Goal: Task Accomplishment & Management: Manage account settings

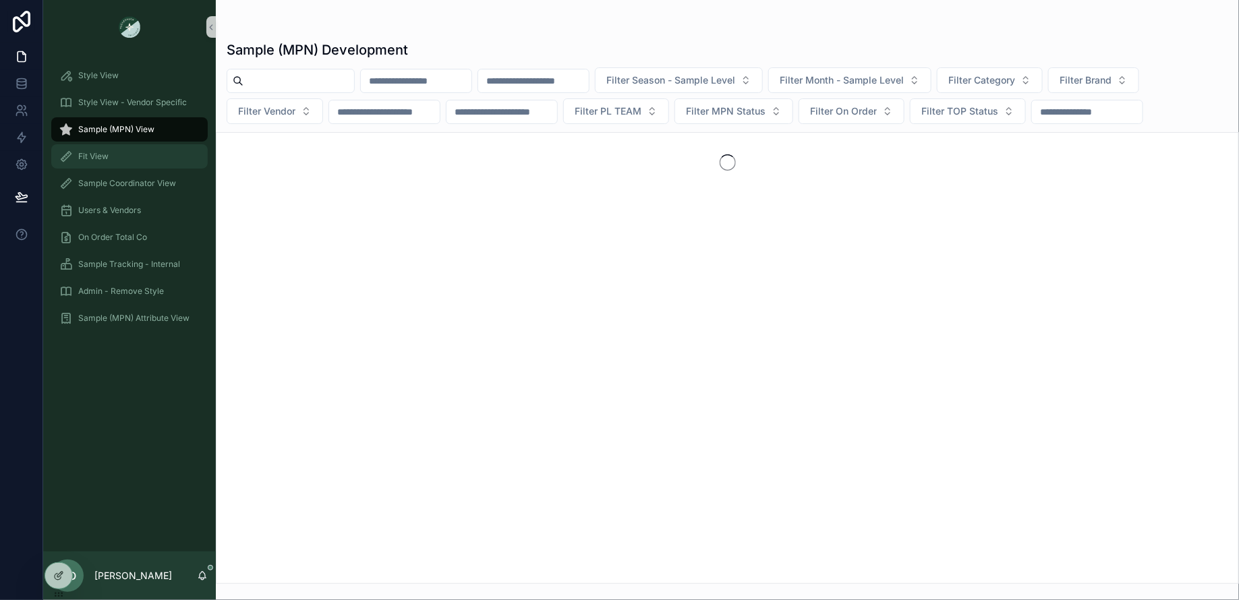
click at [80, 161] on span "Fit View" at bounding box center [93, 156] width 30 height 11
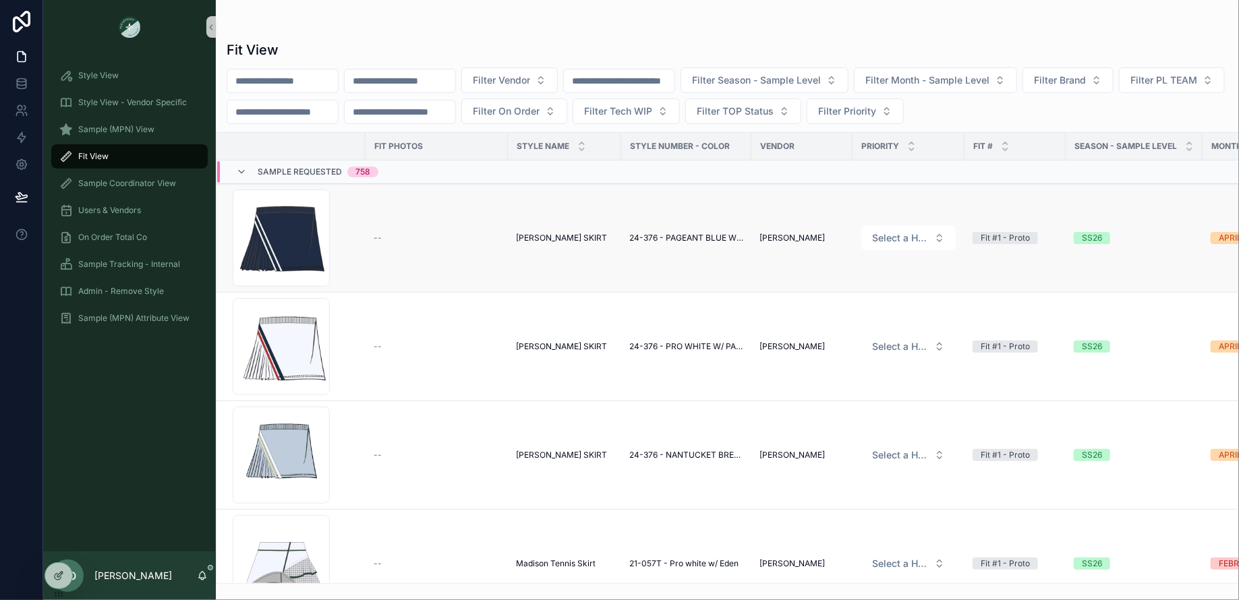
click at [543, 239] on span "[PERSON_NAME] SKIRT" at bounding box center [561, 238] width 91 height 11
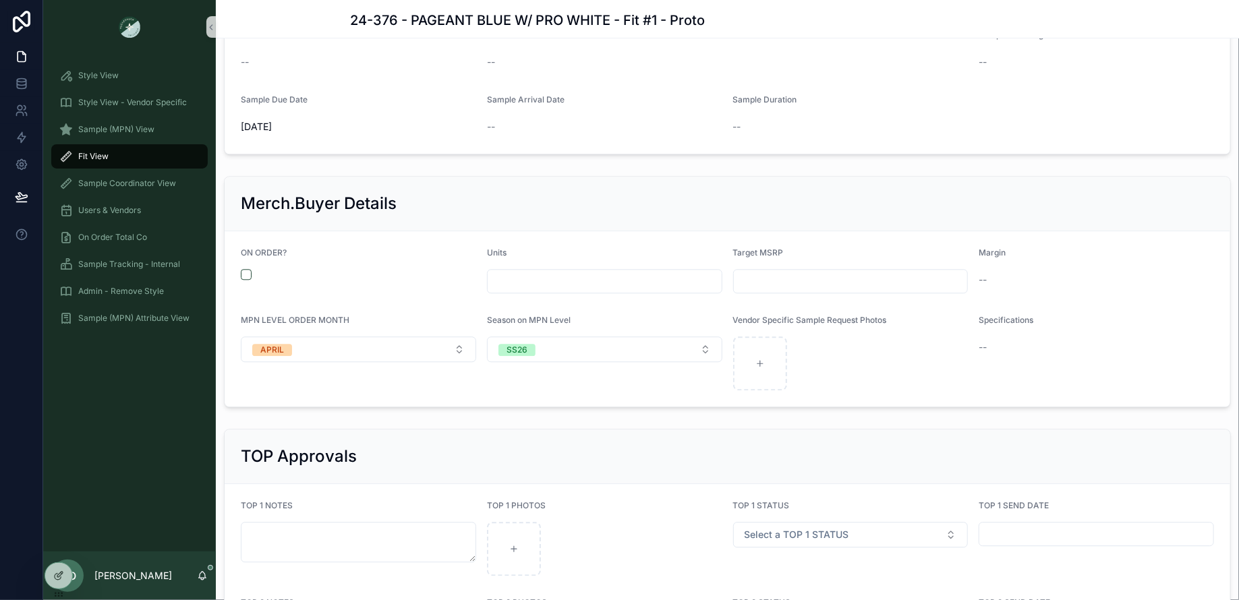
scroll to position [1447, 0]
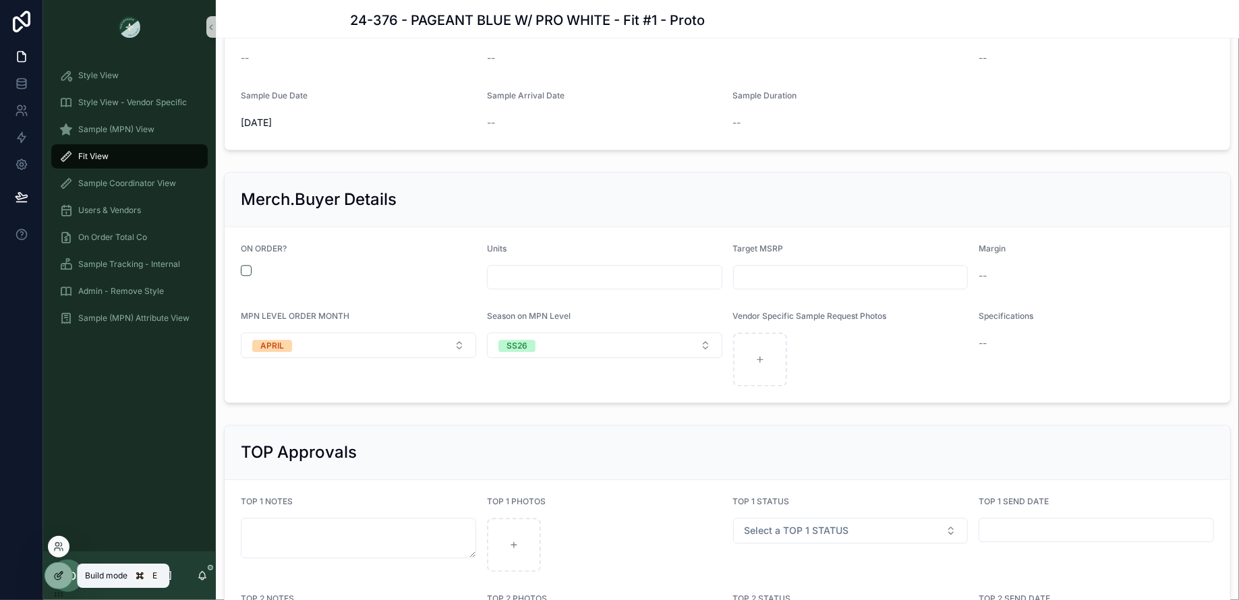
click at [55, 577] on icon at bounding box center [58, 577] width 6 height 6
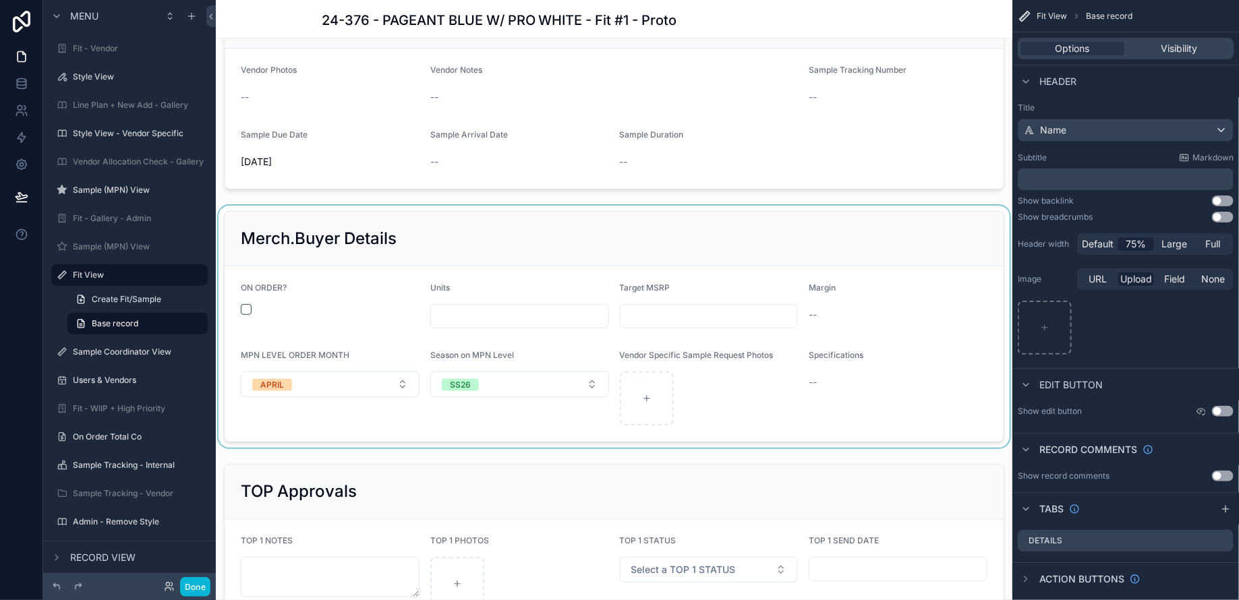
scroll to position [1796, 0]
click at [535, 260] on div "scrollable content" at bounding box center [614, 322] width 796 height 242
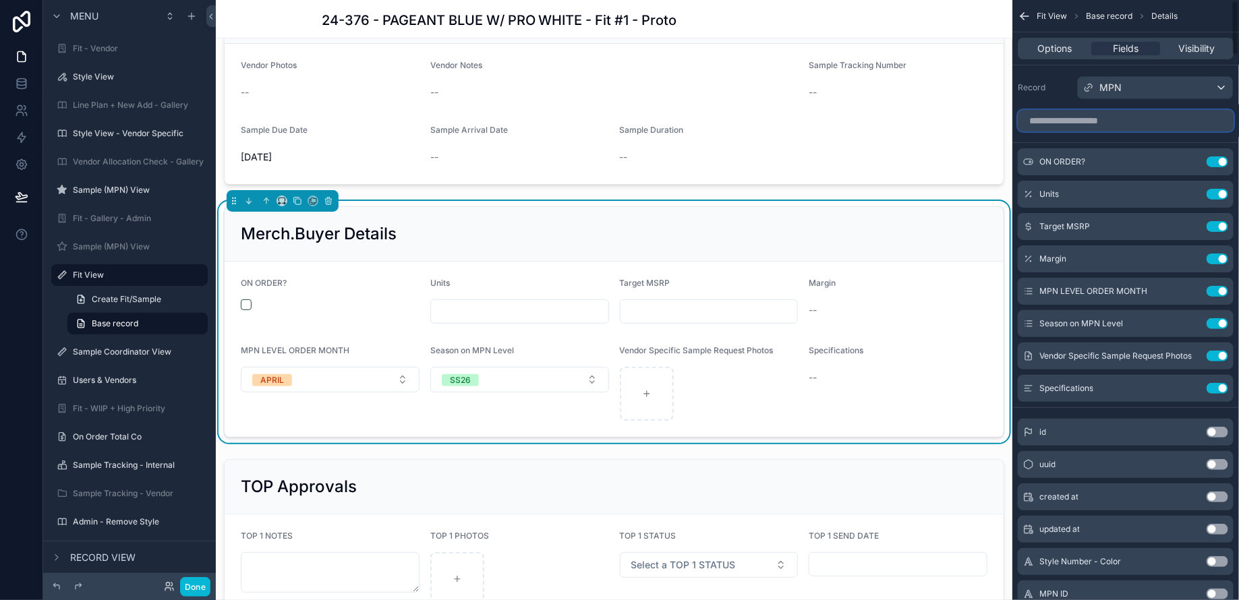
click at [1074, 119] on input "scrollable content" at bounding box center [1126, 121] width 216 height 22
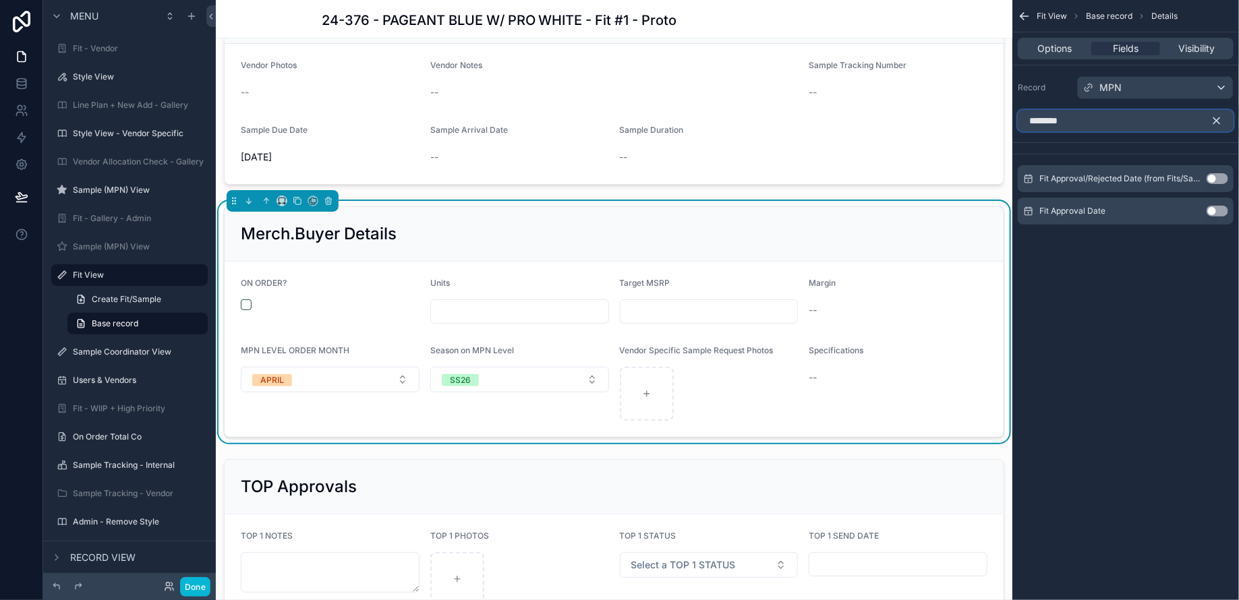
type input "********"
click at [1218, 210] on button "Use setting" at bounding box center [1217, 211] width 22 height 11
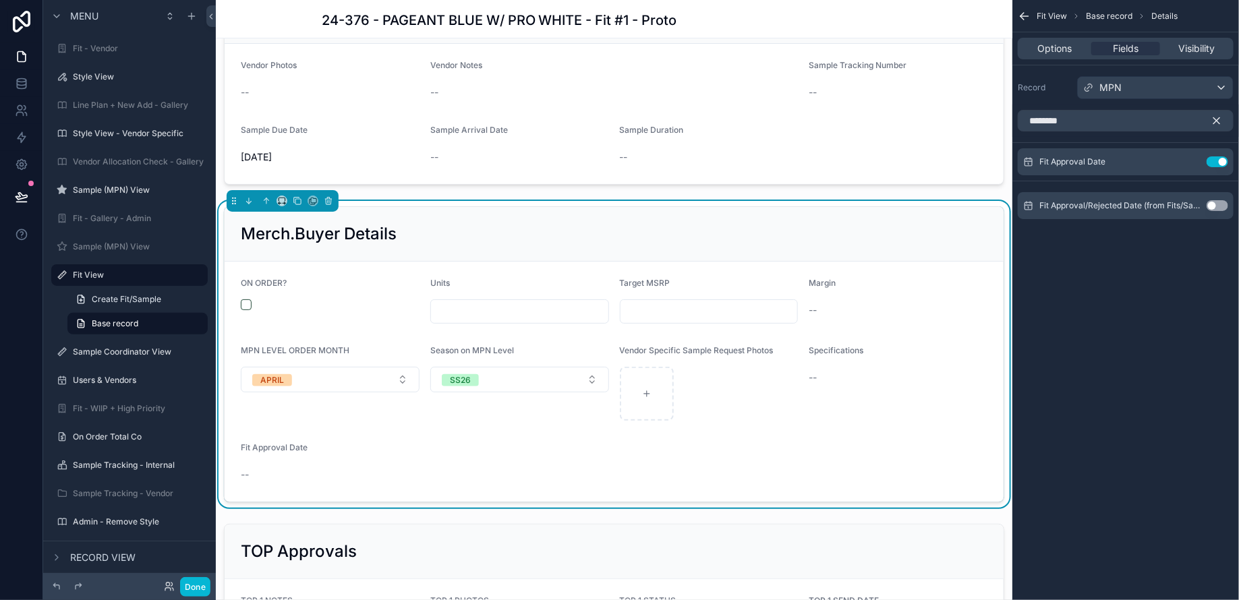
click at [1217, 116] on icon "scrollable content" at bounding box center [1216, 121] width 12 height 12
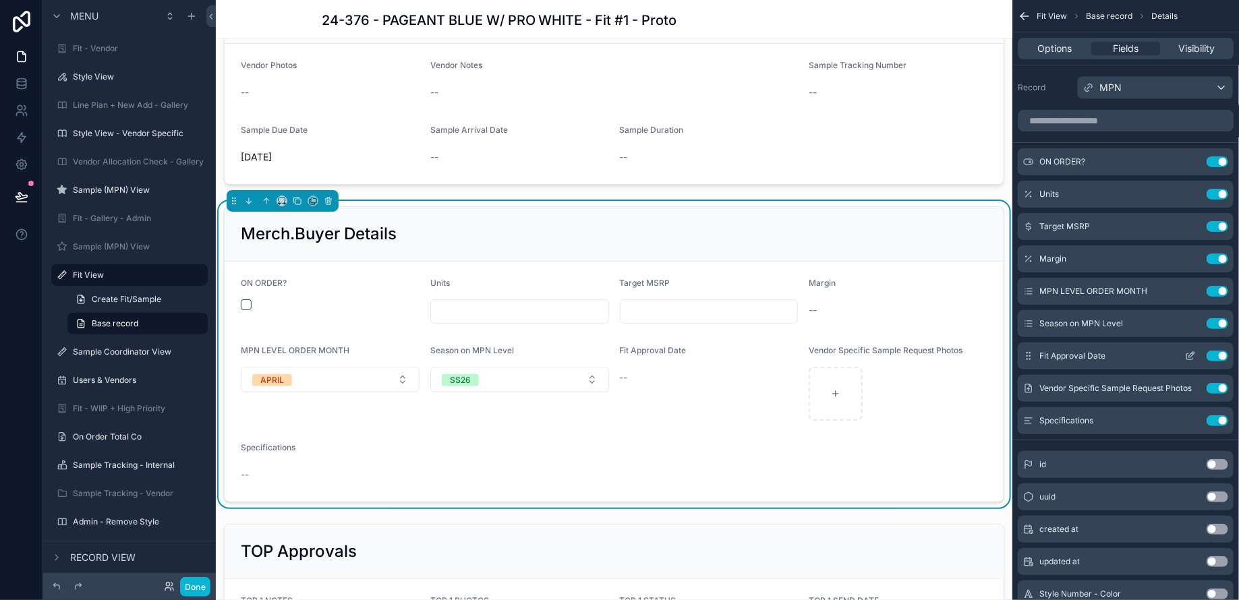
click at [1186, 354] on icon "scrollable content" at bounding box center [1190, 356] width 11 height 11
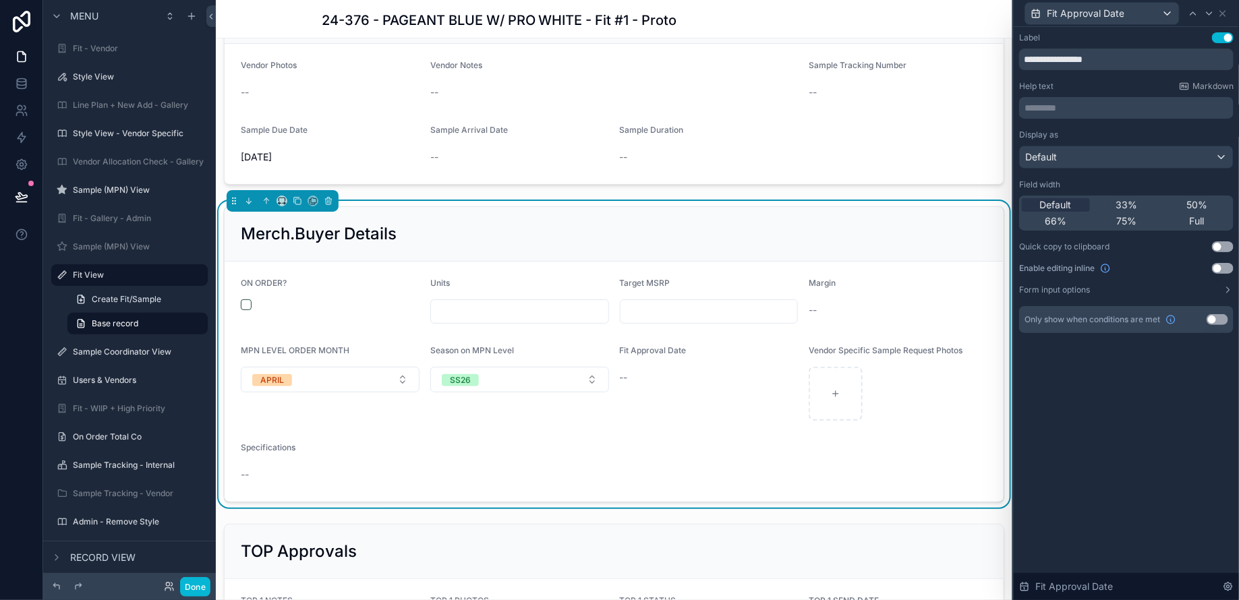
click at [1225, 268] on button "Use setting" at bounding box center [1223, 268] width 22 height 11
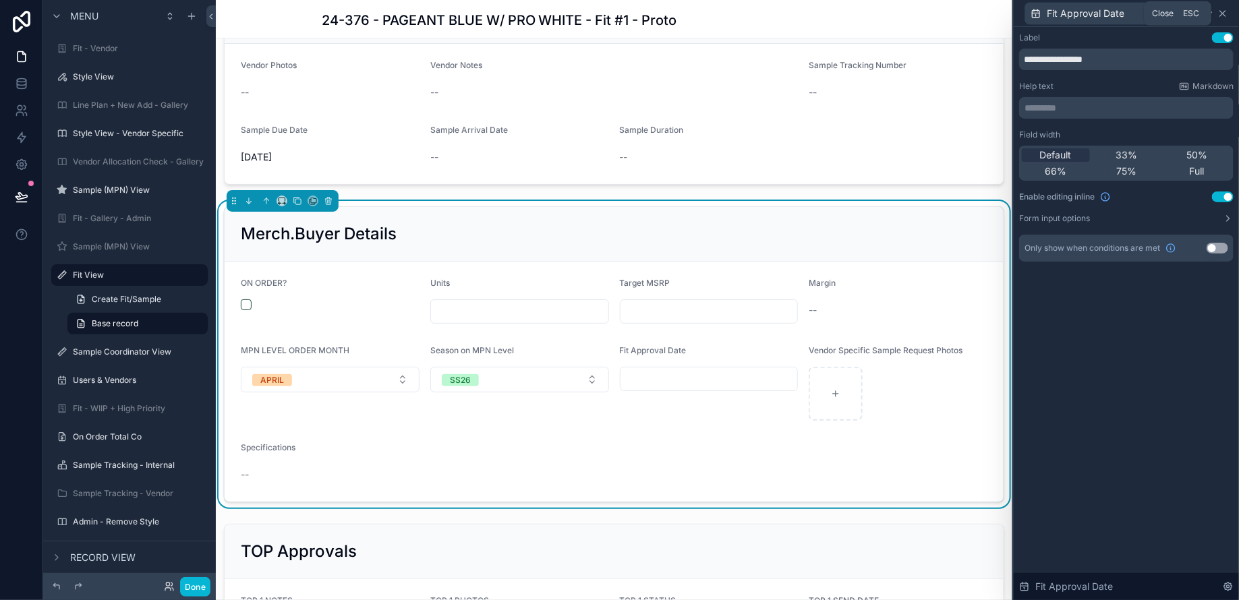
click at [1223, 13] on icon at bounding box center [1222, 13] width 5 height 5
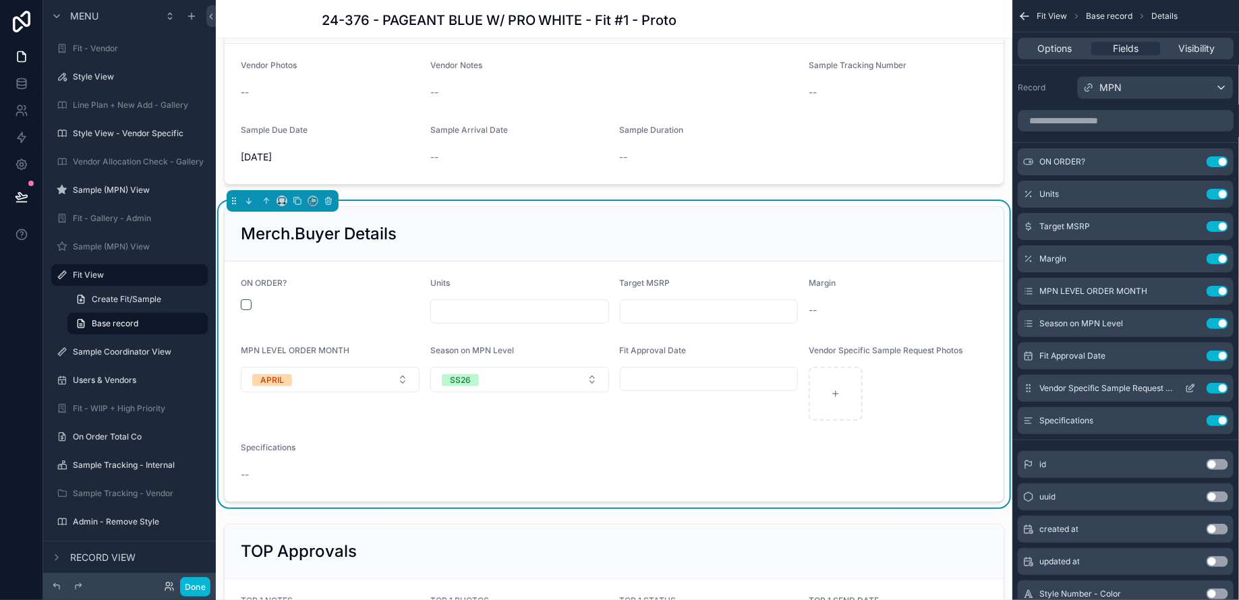
click at [1189, 392] on icon "scrollable content" at bounding box center [1190, 388] width 11 height 11
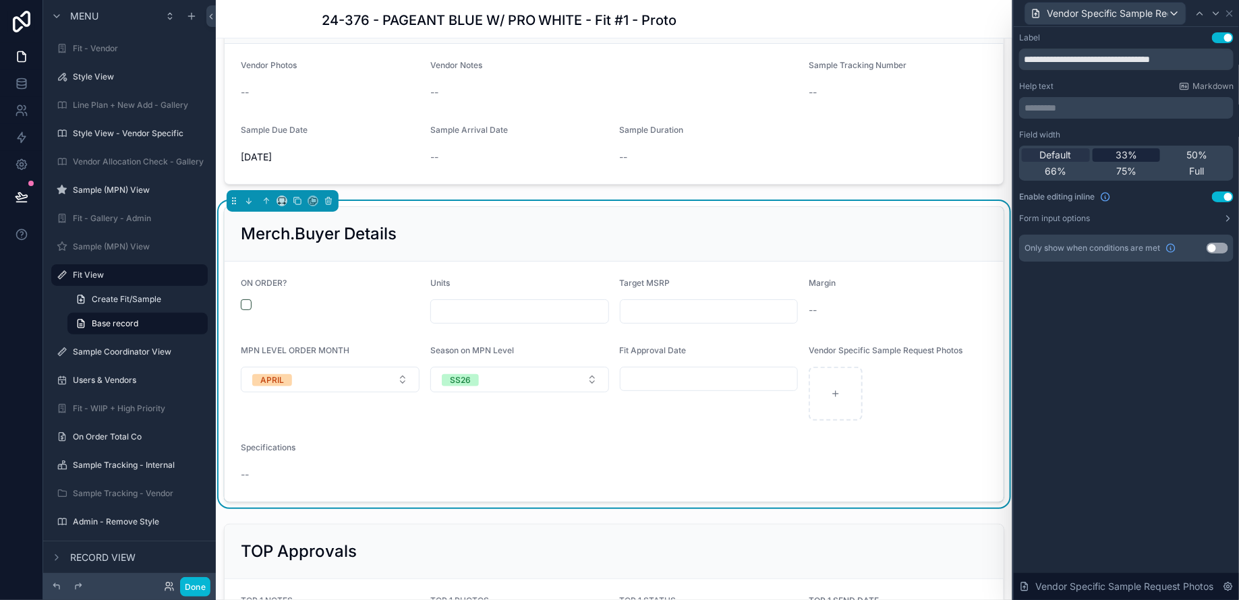
click at [1128, 156] on span "33%" at bounding box center [1126, 154] width 22 height 13
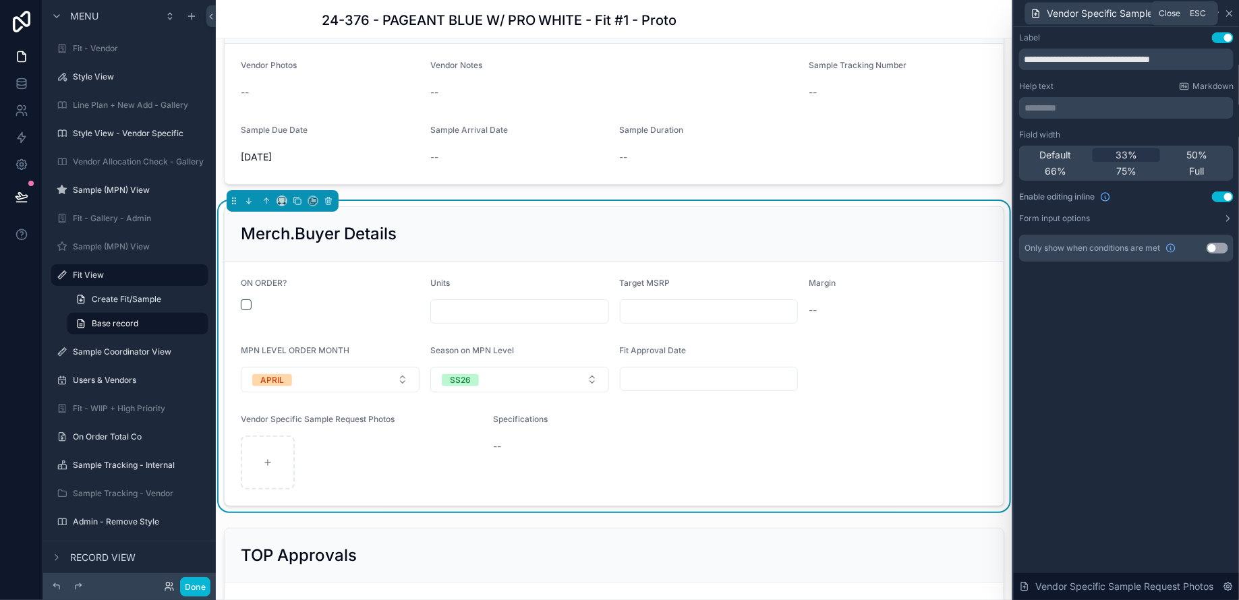
click at [1231, 16] on icon at bounding box center [1229, 13] width 11 height 11
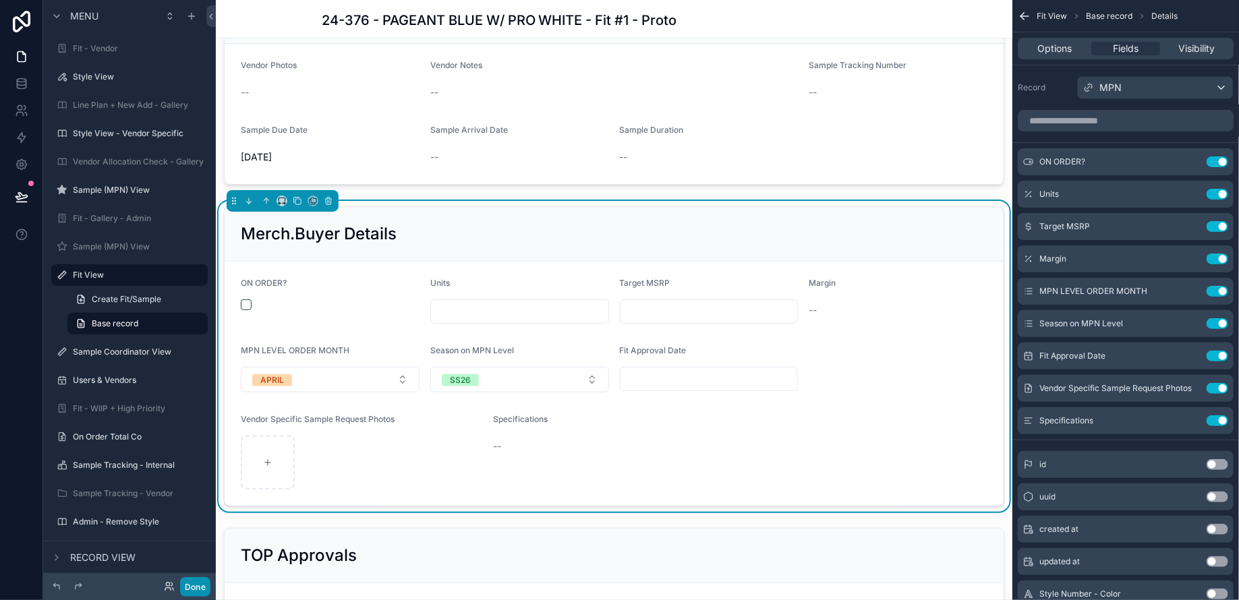
click at [202, 587] on button "Done" at bounding box center [195, 587] width 30 height 20
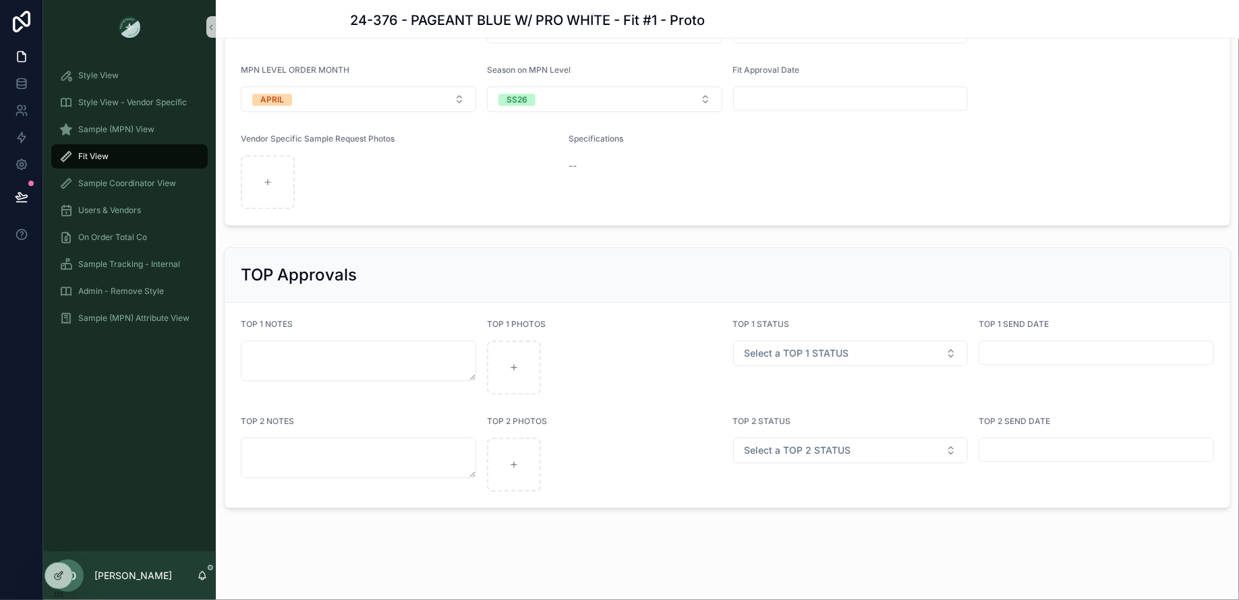
scroll to position [1686, 0]
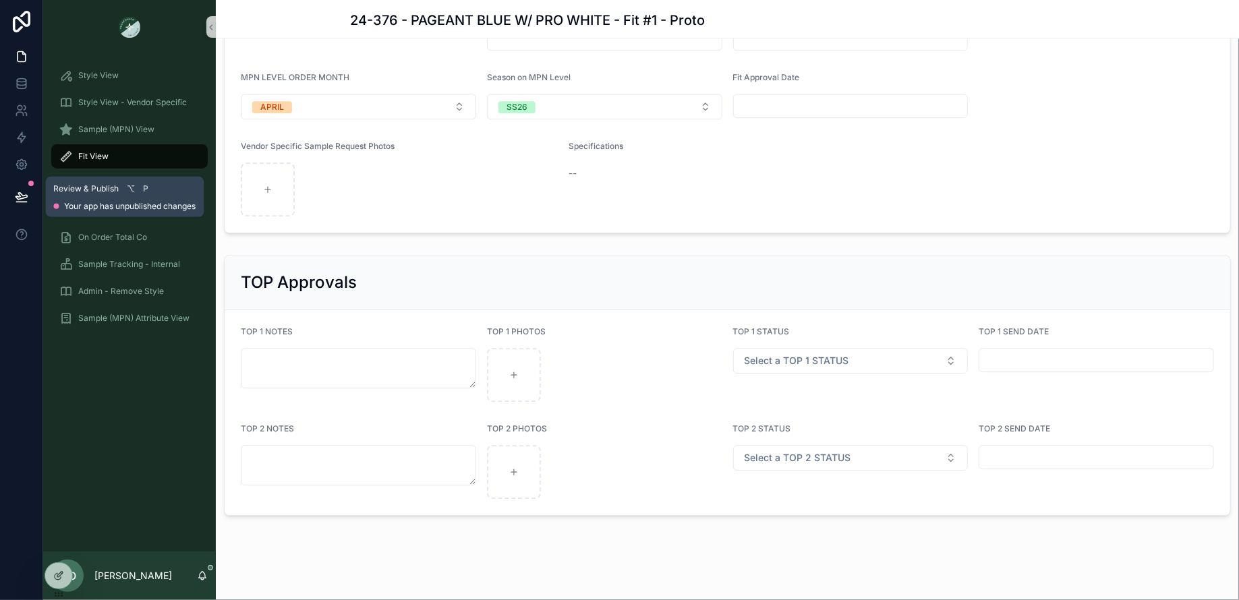
click at [24, 200] on icon at bounding box center [21, 196] width 13 height 13
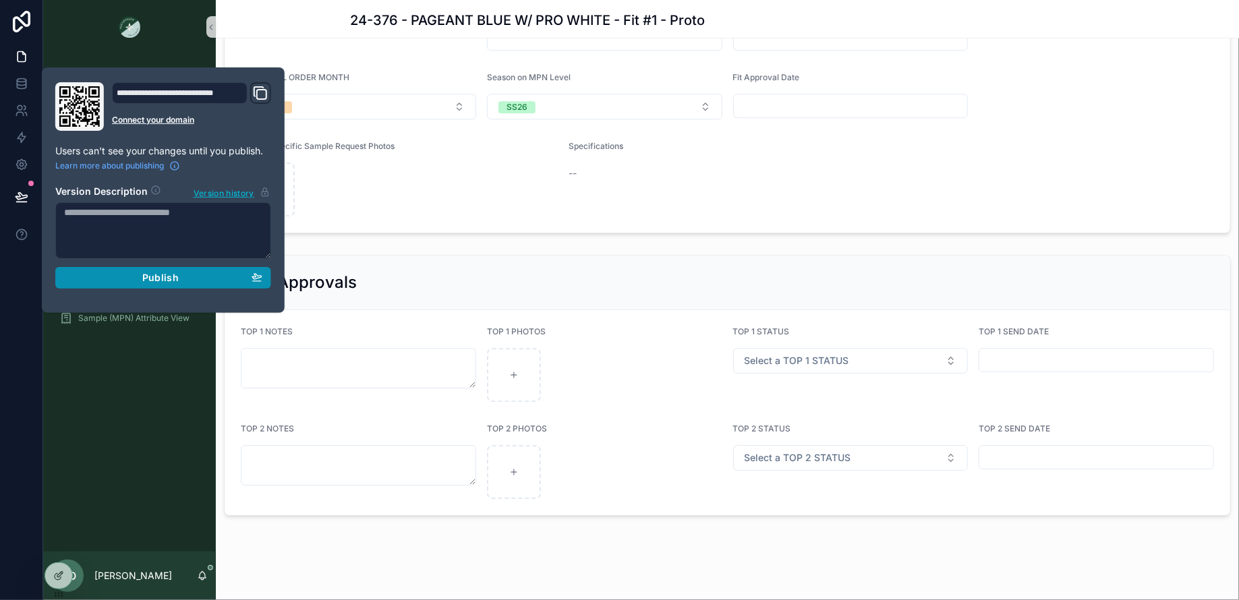
click at [201, 276] on div "Publish" at bounding box center [163, 278] width 198 height 12
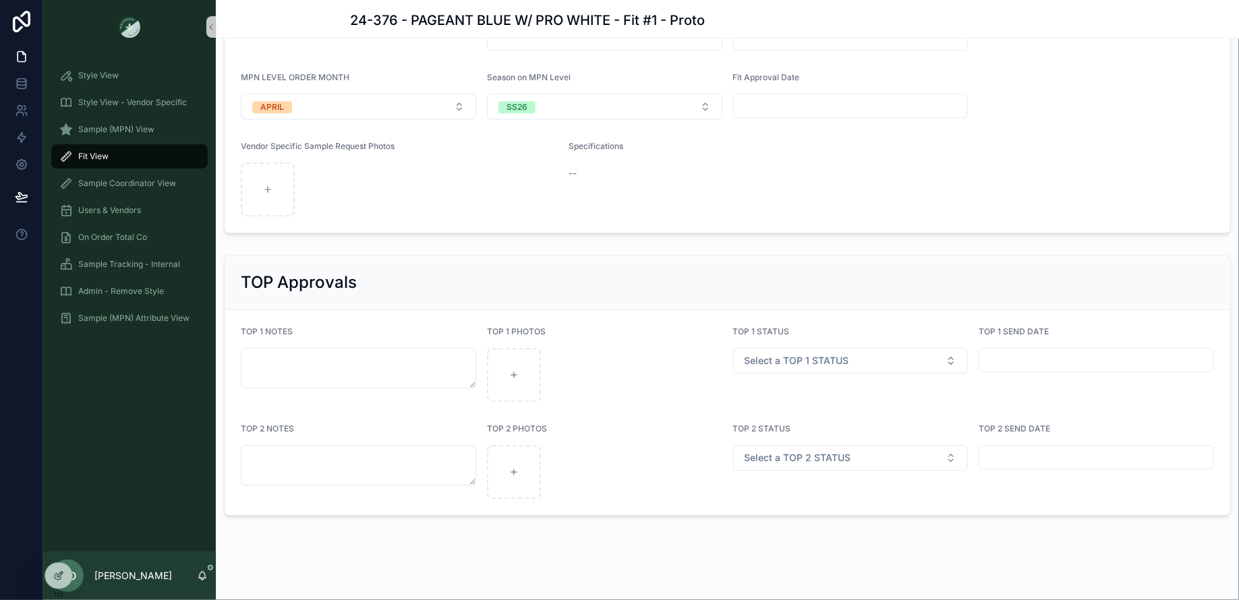
click at [121, 156] on div "Fit View" at bounding box center [129, 157] width 140 height 22
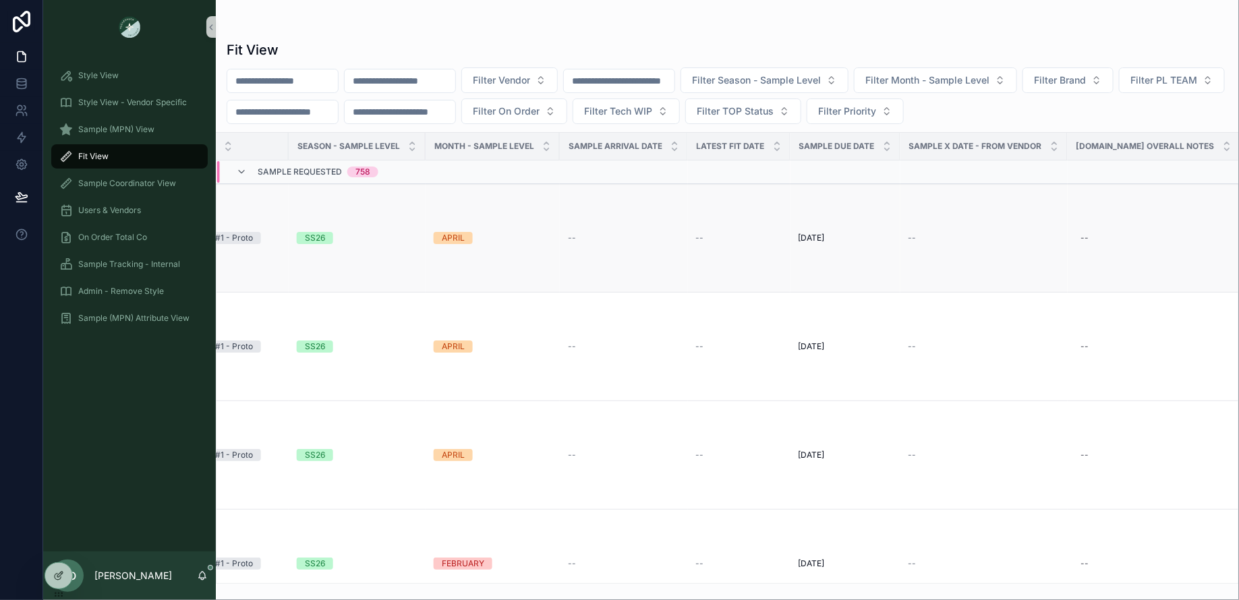
scroll to position [0, 634]
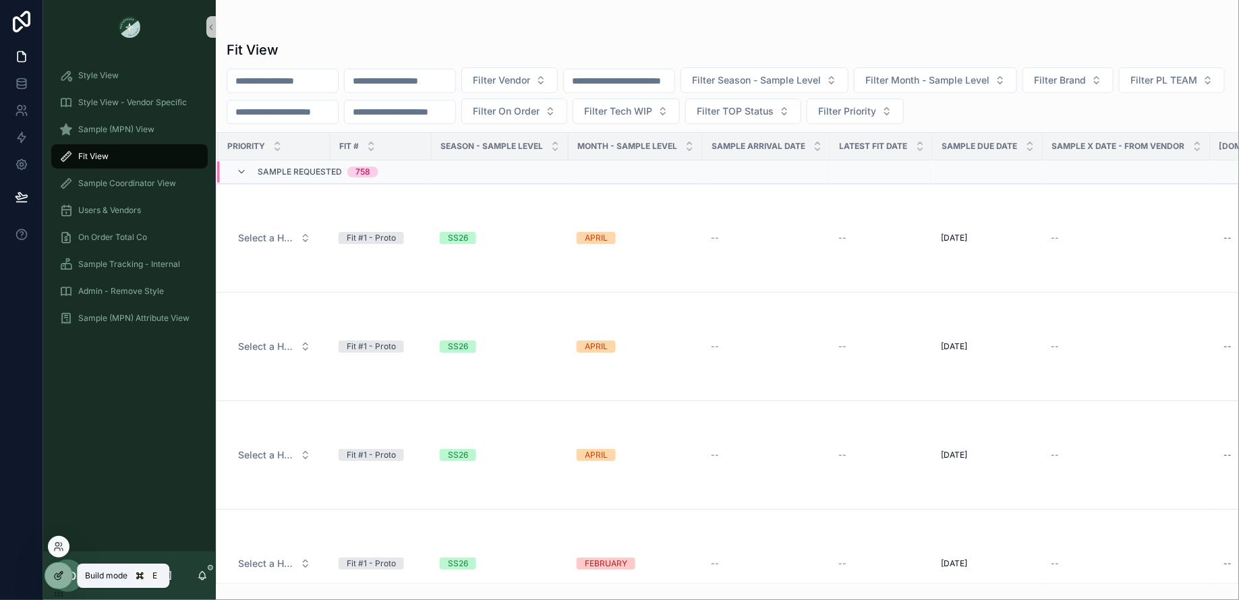
click at [53, 585] on div at bounding box center [58, 576] width 27 height 26
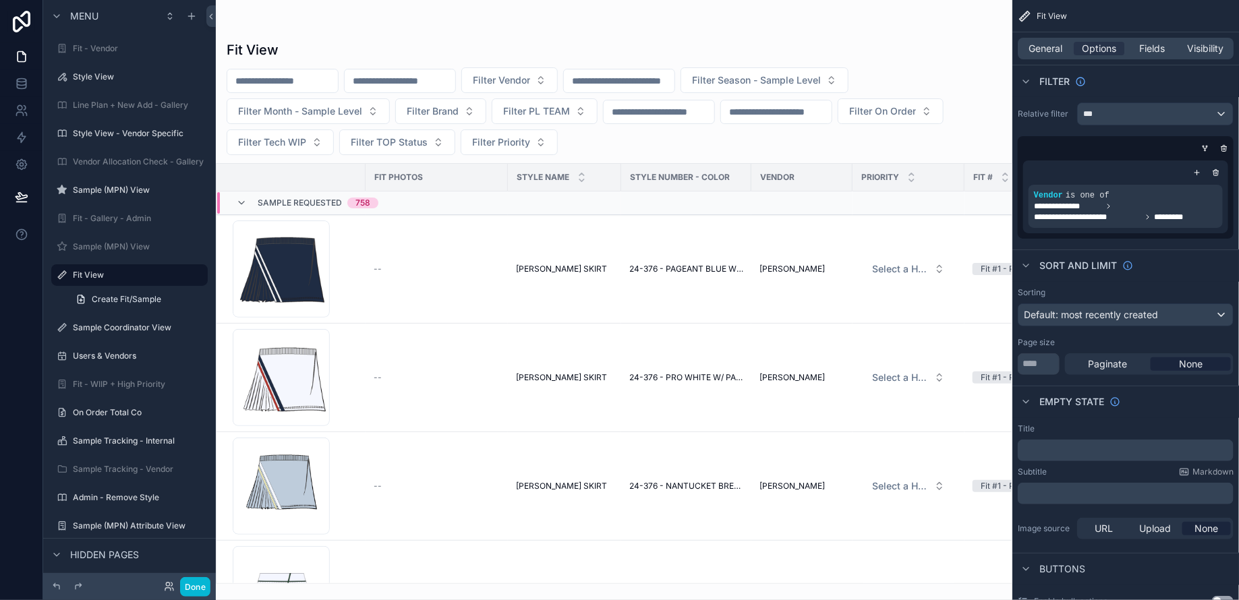
click at [844, 246] on div "scrollable content" at bounding box center [614, 300] width 796 height 600
click at [1153, 51] on span "Fields" at bounding box center [1153, 48] width 26 height 13
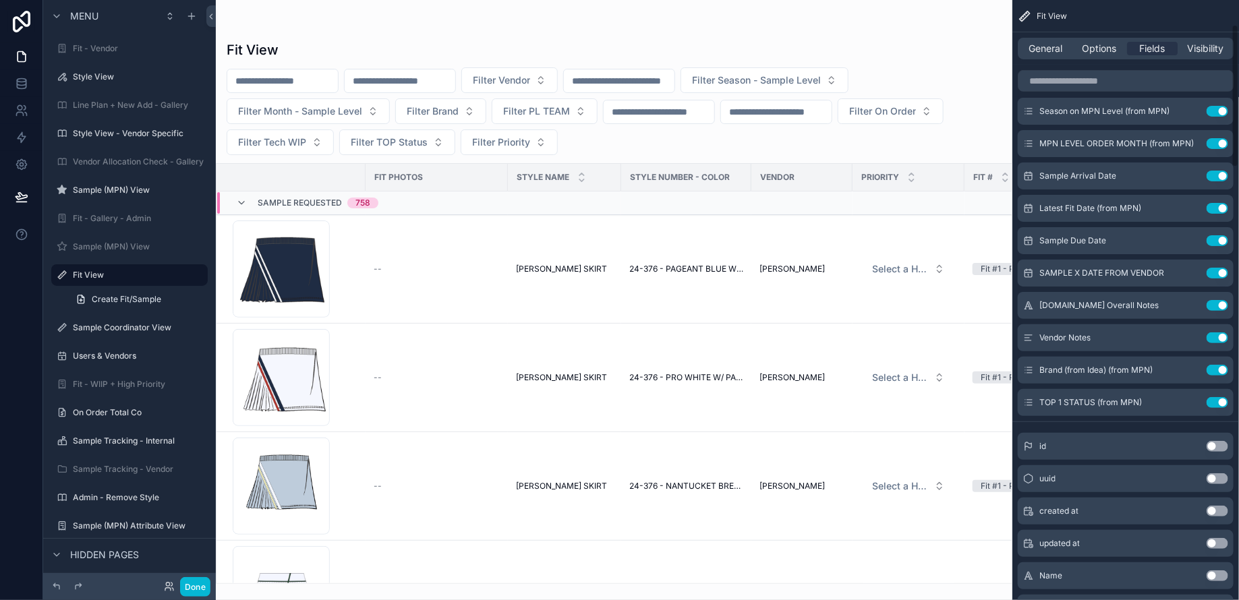
scroll to position [240, 0]
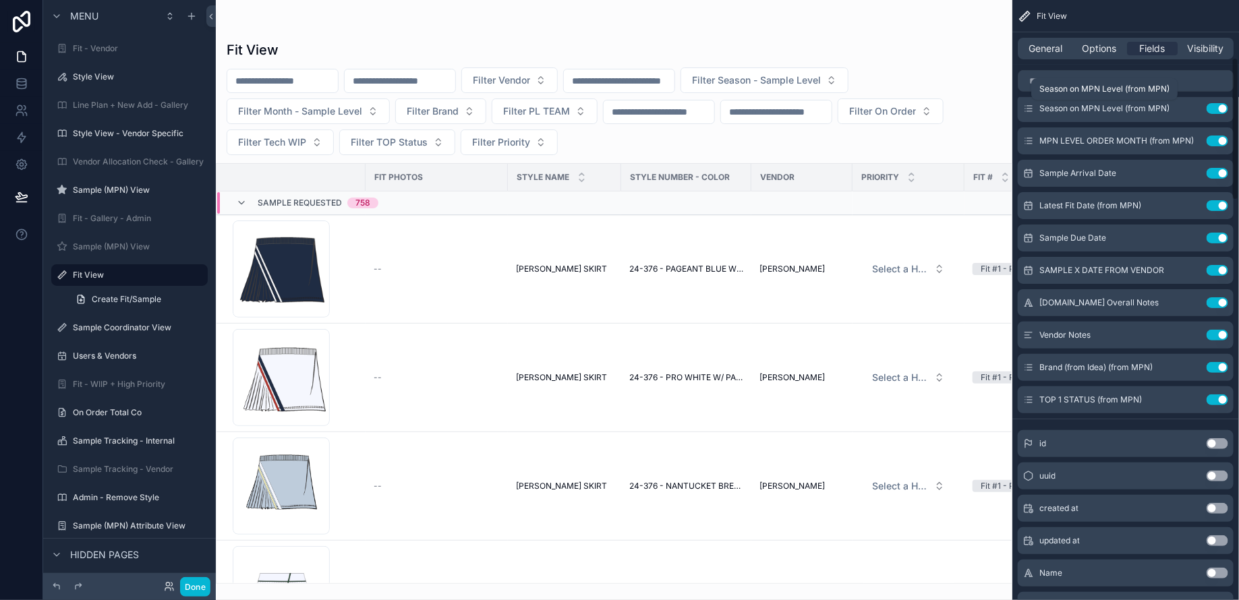
click at [1058, 81] on div "Season on MPN Level (from MPN)" at bounding box center [1104, 89] width 146 height 22
click at [1057, 83] on input "scrollable content" at bounding box center [1126, 81] width 216 height 22
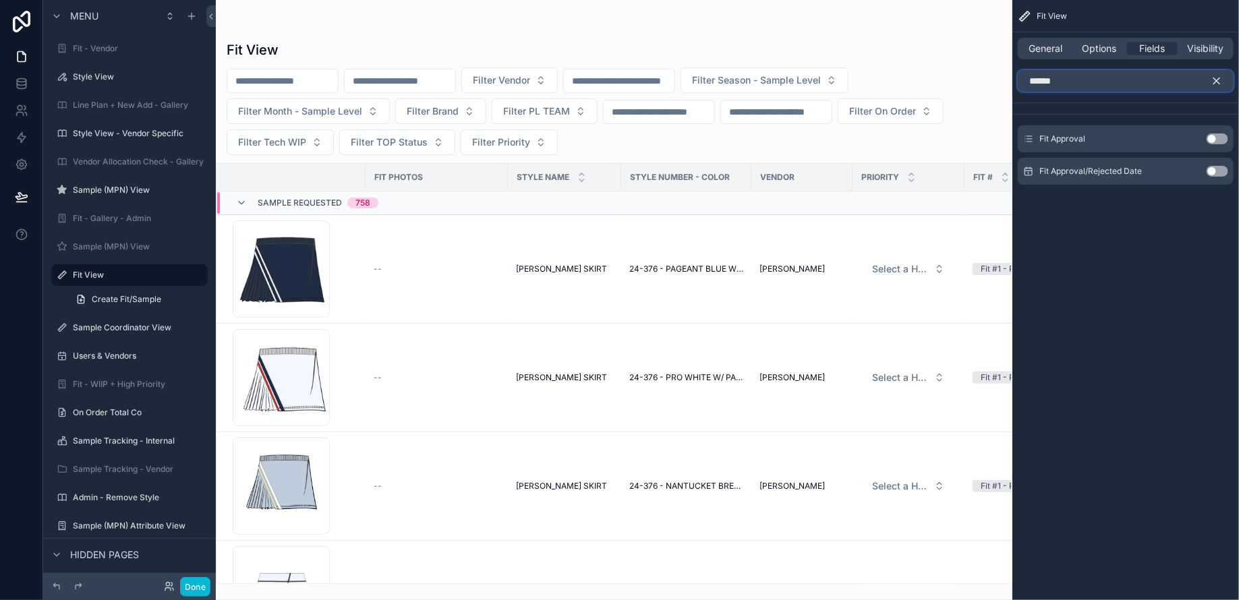
scroll to position [0, 0]
type input "******"
click at [1219, 141] on button "Use setting" at bounding box center [1217, 139] width 22 height 11
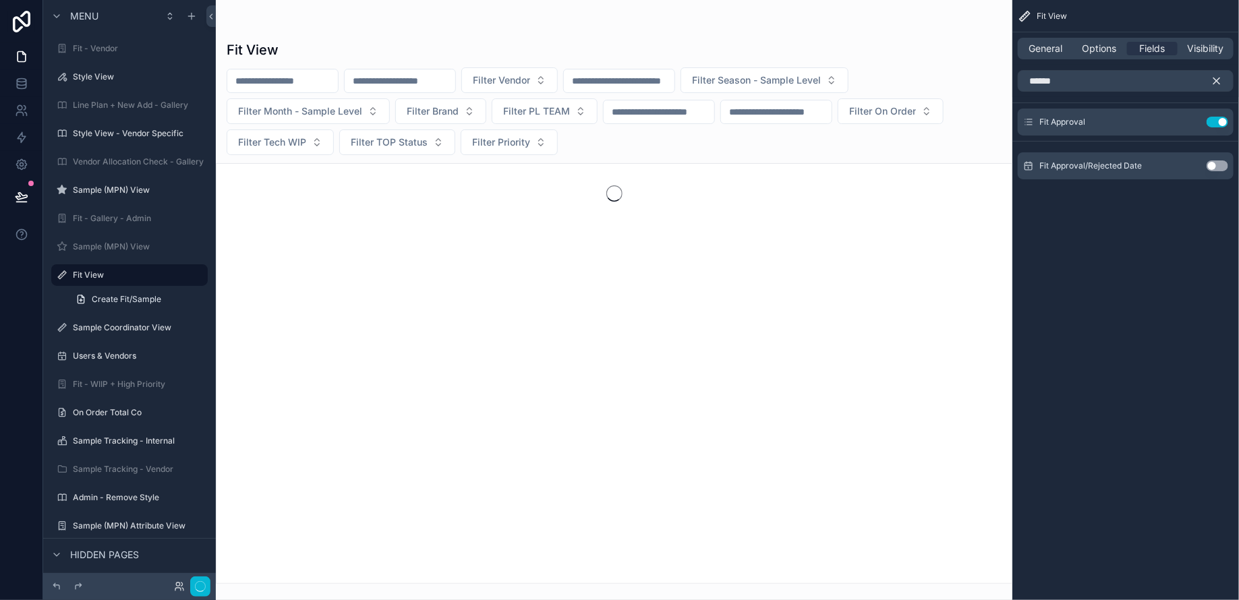
click at [1217, 79] on icon "scrollable content" at bounding box center [1217, 81] width 6 height 6
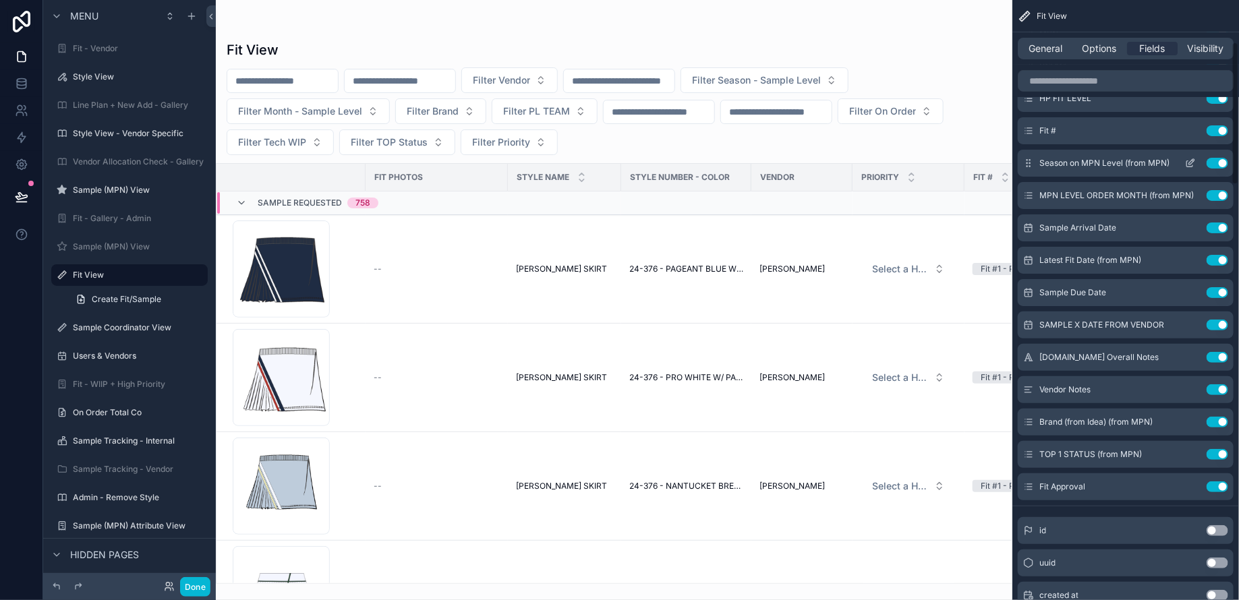
scroll to position [186, 0]
click at [1190, 490] on icon "scrollable content" at bounding box center [1190, 486] width 11 height 11
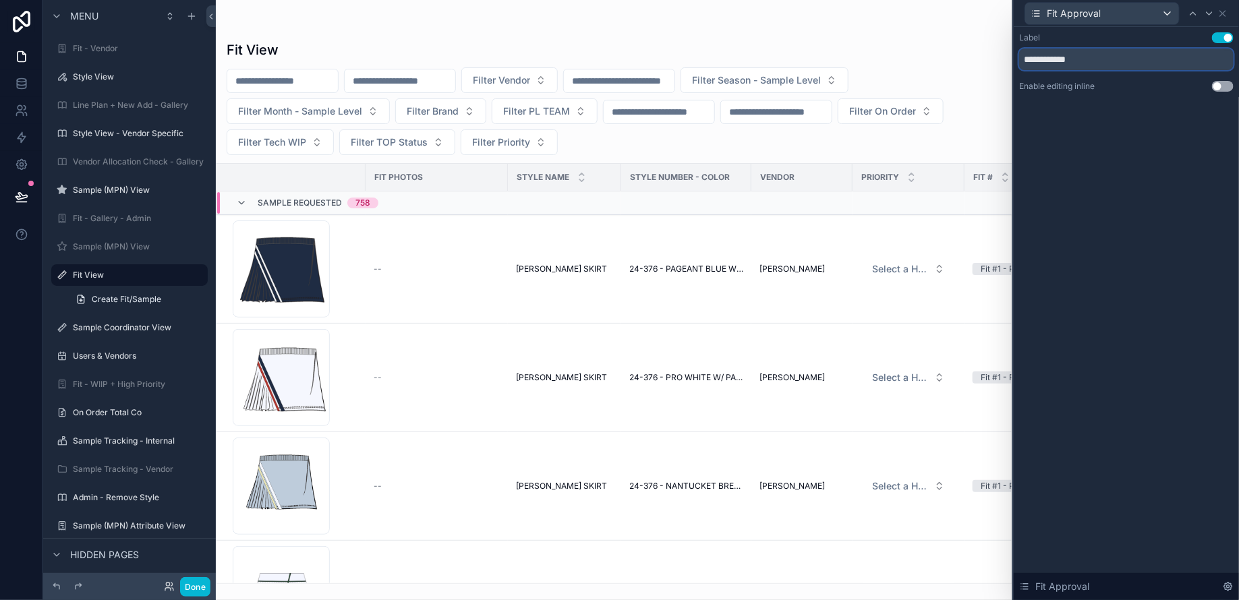
click at [1039, 59] on input "**********" at bounding box center [1126, 60] width 214 height 22
type input "**********"
click at [1225, 17] on icon at bounding box center [1222, 13] width 11 height 11
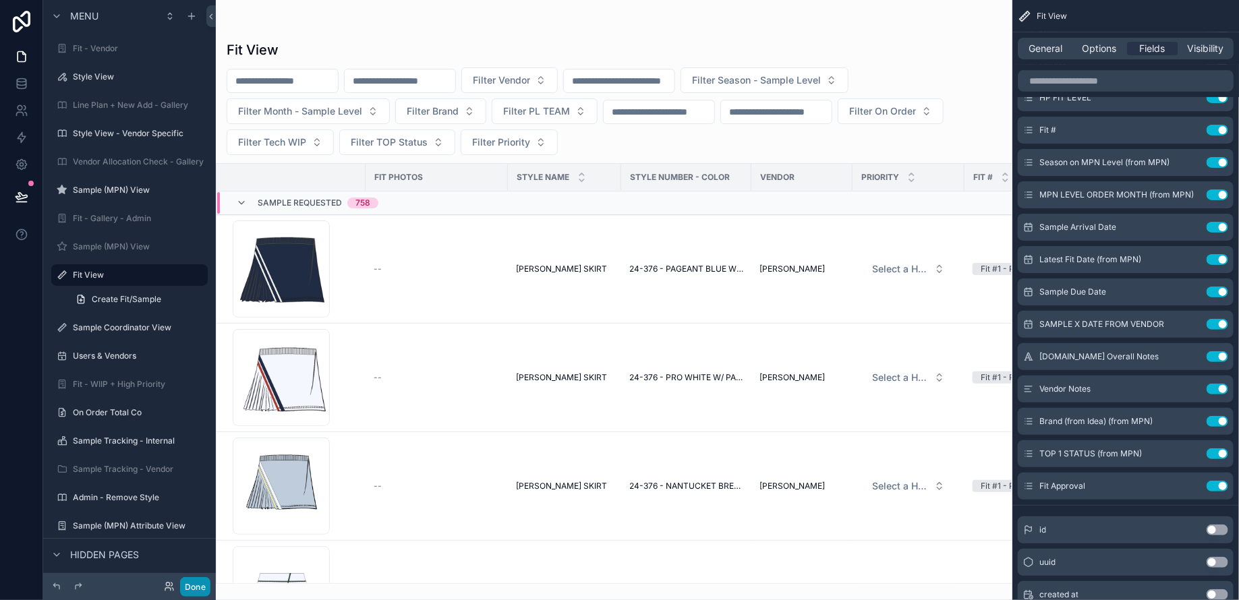
click at [208, 583] on button "Done" at bounding box center [195, 587] width 30 height 20
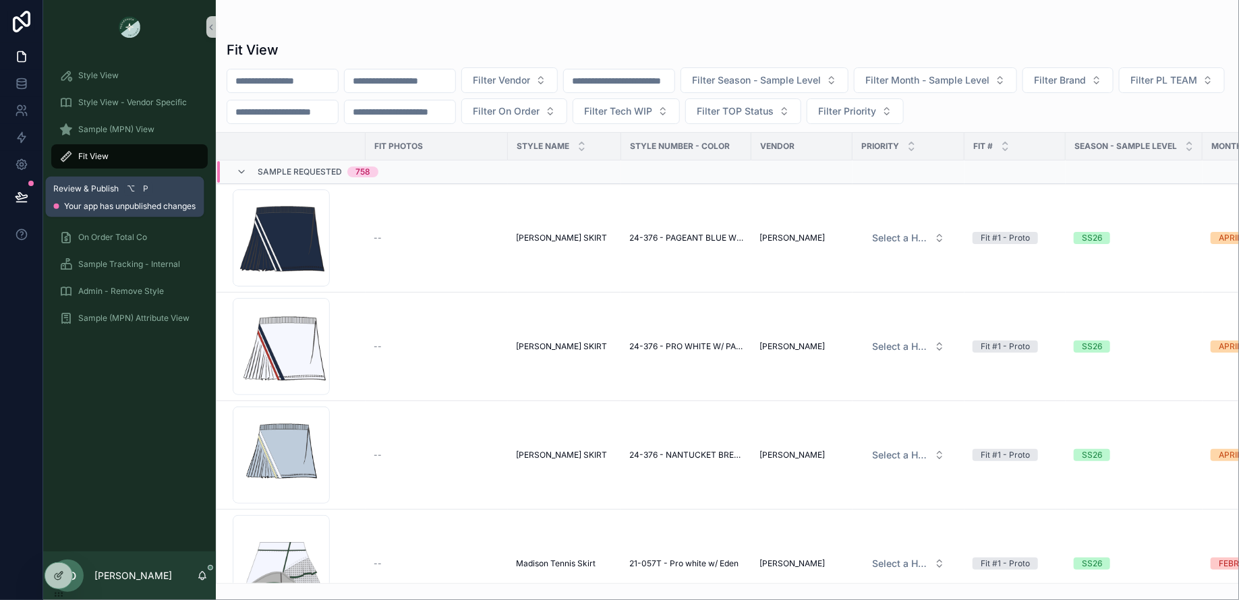
click at [24, 192] on icon at bounding box center [21, 196] width 13 height 13
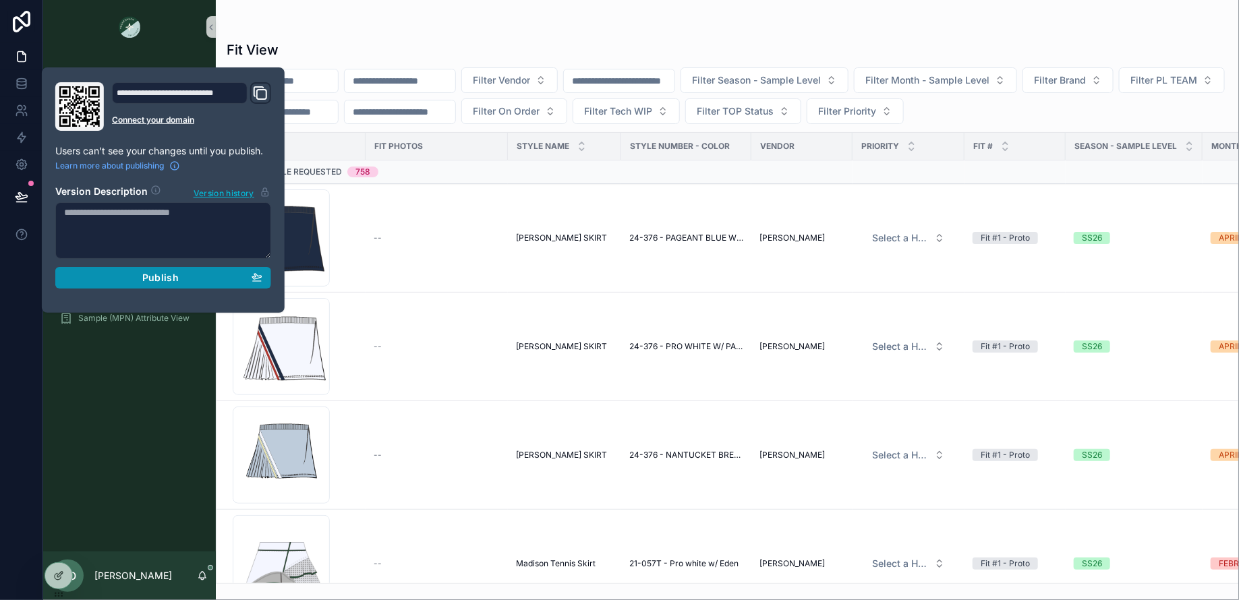
click at [134, 267] on button "Publish" at bounding box center [163, 278] width 216 height 22
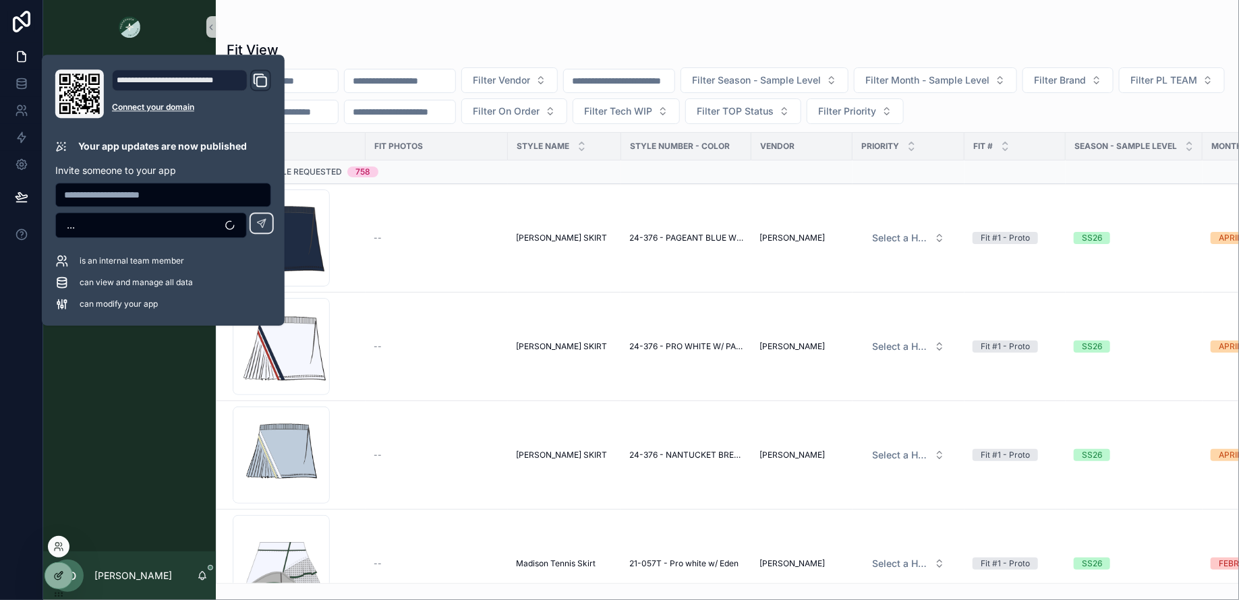
click at [65, 577] on div at bounding box center [58, 576] width 27 height 26
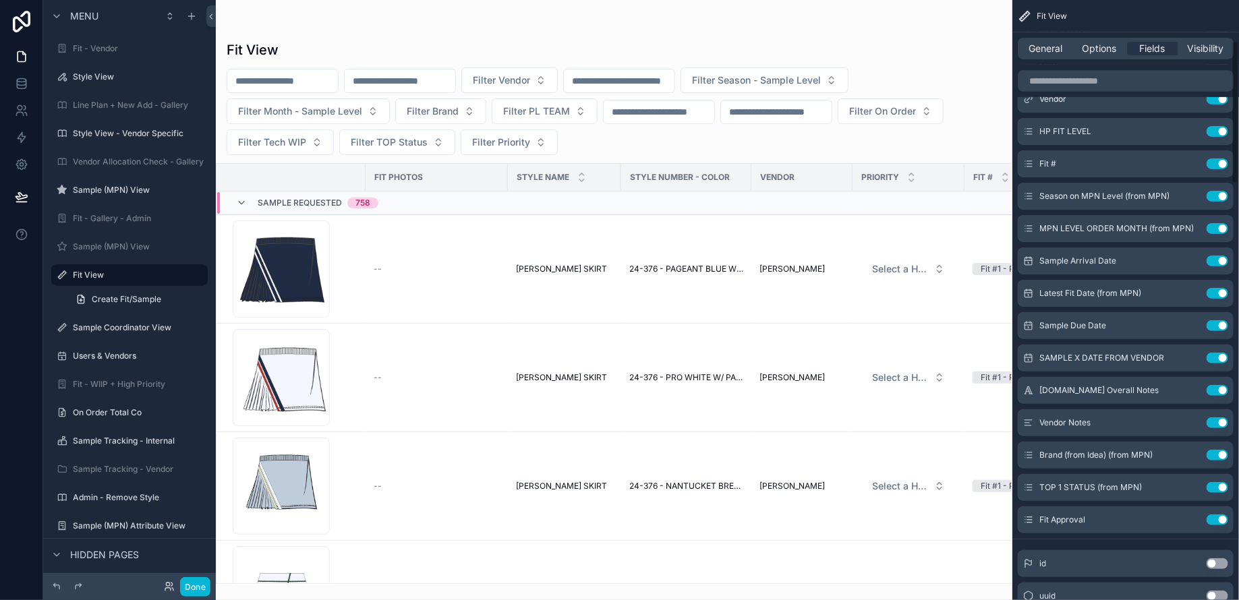
scroll to position [169, 0]
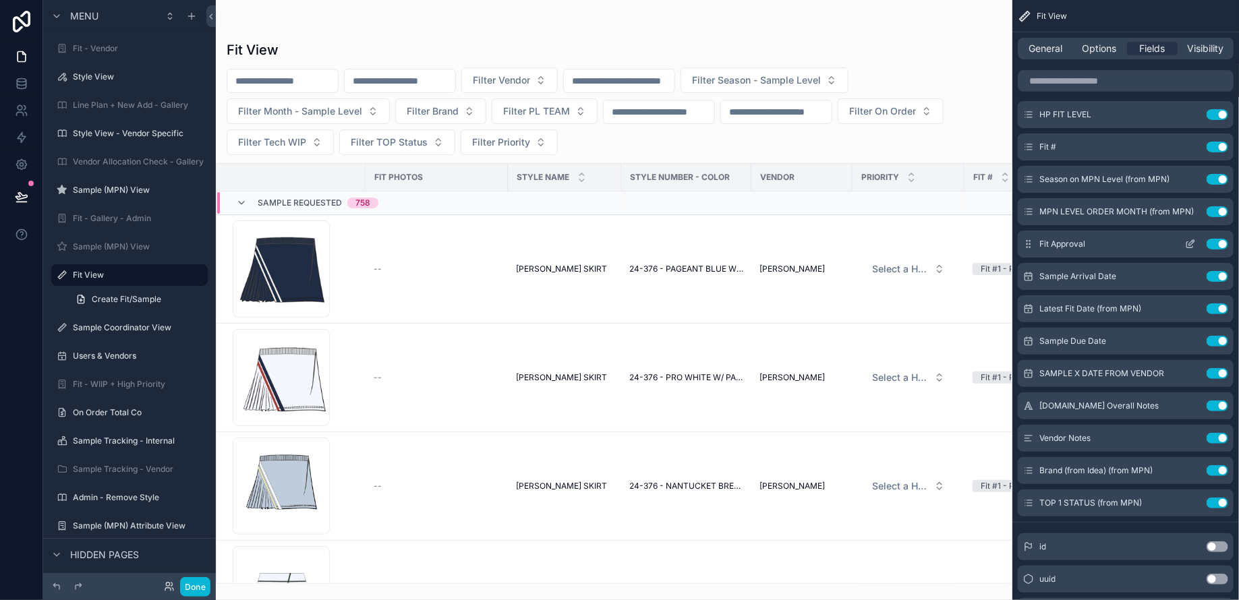
click at [1190, 245] on icon "scrollable content" at bounding box center [1191, 242] width 5 height 5
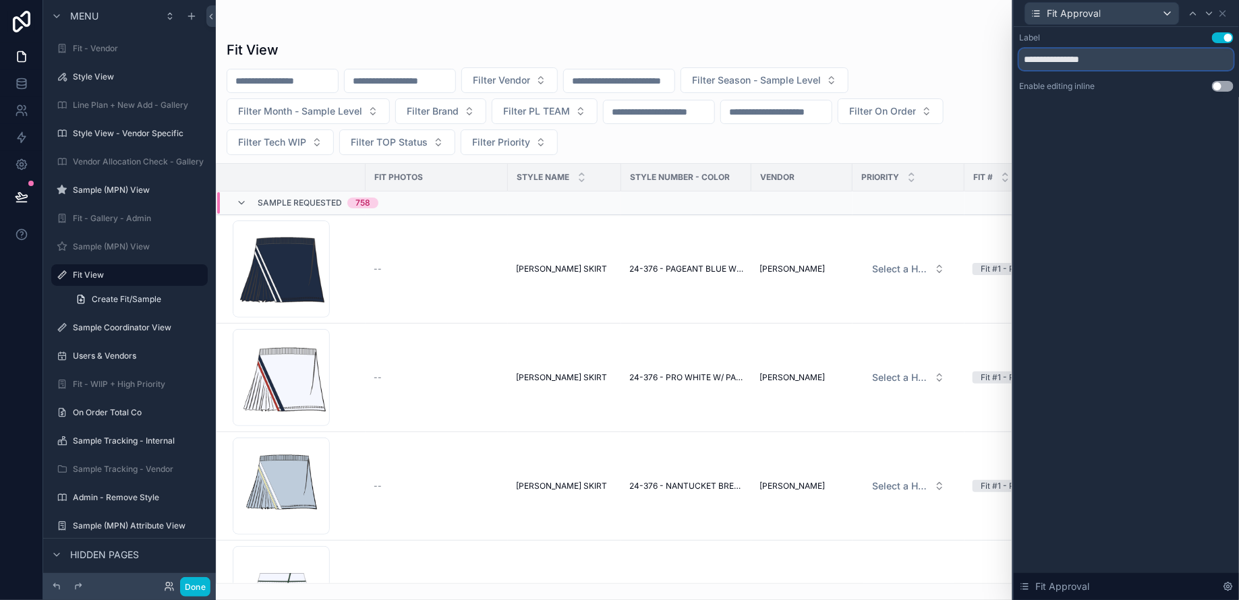
click at [1111, 59] on input "**********" at bounding box center [1126, 60] width 214 height 22
click at [1057, 57] on input "**********" at bounding box center [1126, 60] width 214 height 22
click at [1041, 57] on input "**********" at bounding box center [1126, 60] width 214 height 22
click at [1039, 59] on input "**********" at bounding box center [1126, 60] width 214 height 22
type input "**********"
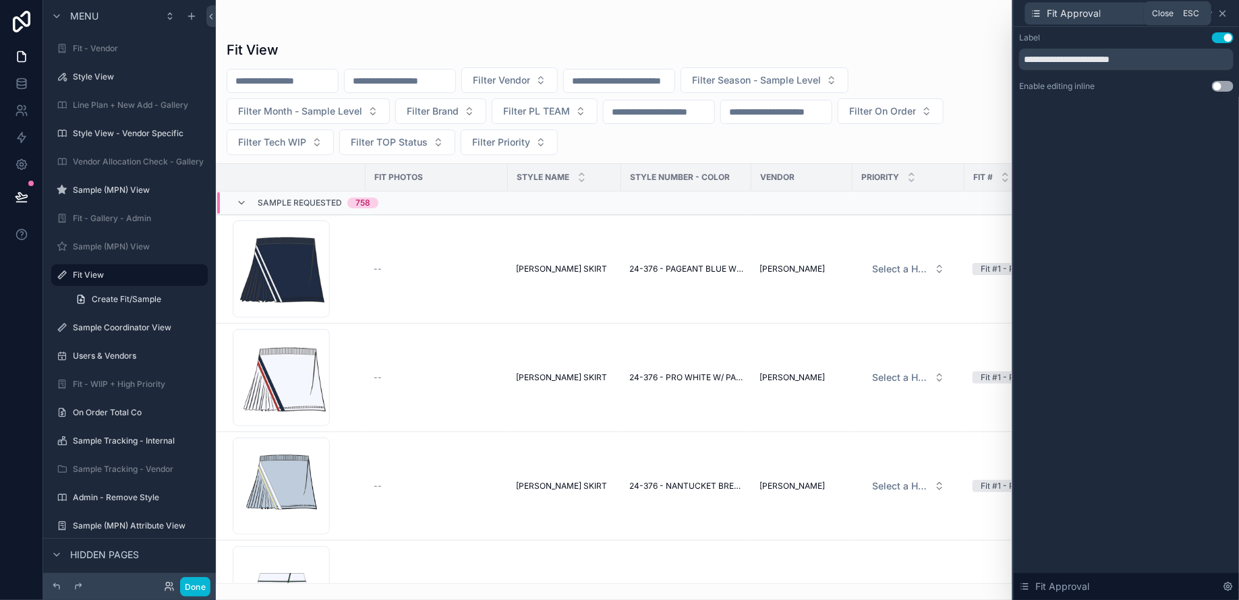
click at [1225, 16] on icon at bounding box center [1222, 13] width 5 height 5
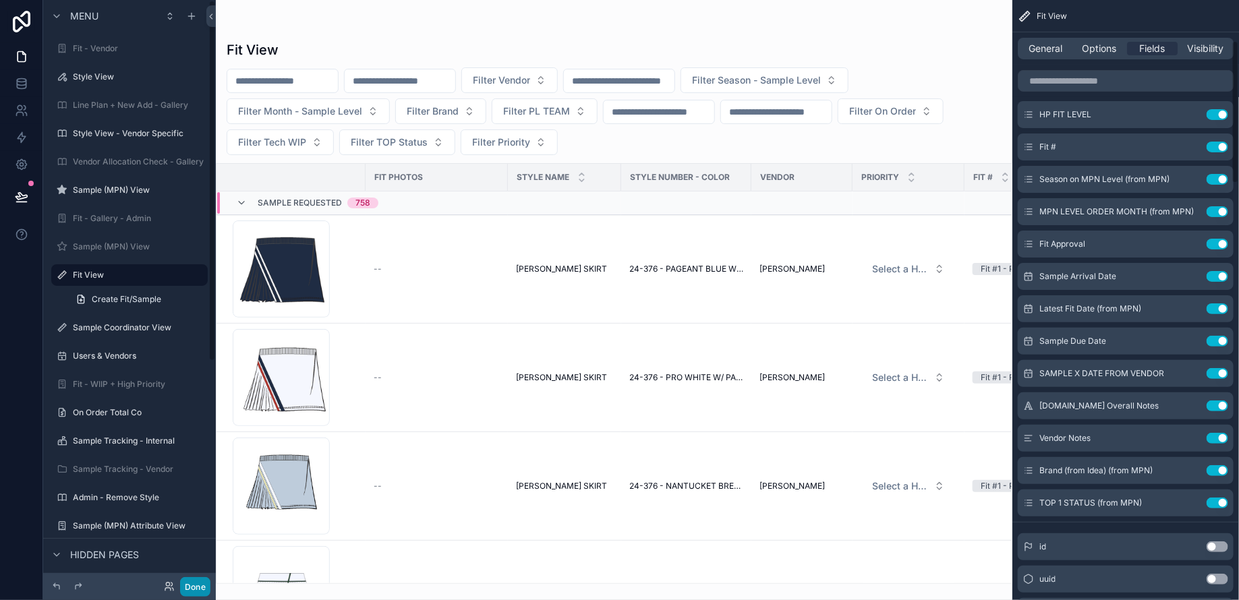
click at [190, 587] on button "Done" at bounding box center [195, 587] width 30 height 20
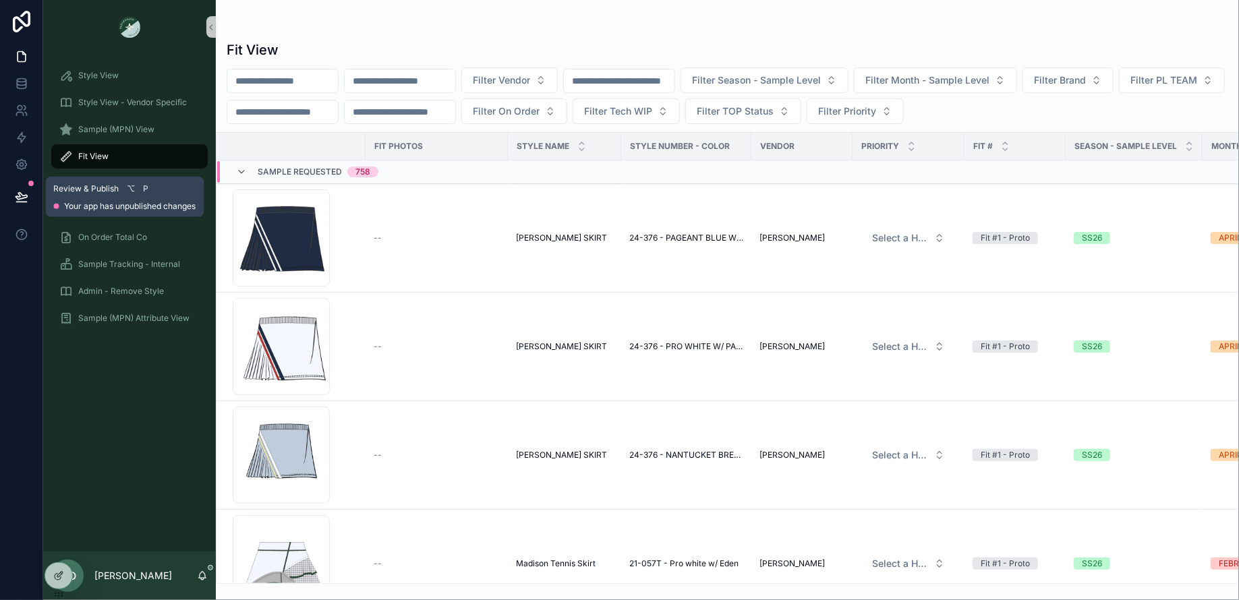
click at [22, 202] on icon at bounding box center [21, 202] width 10 height 0
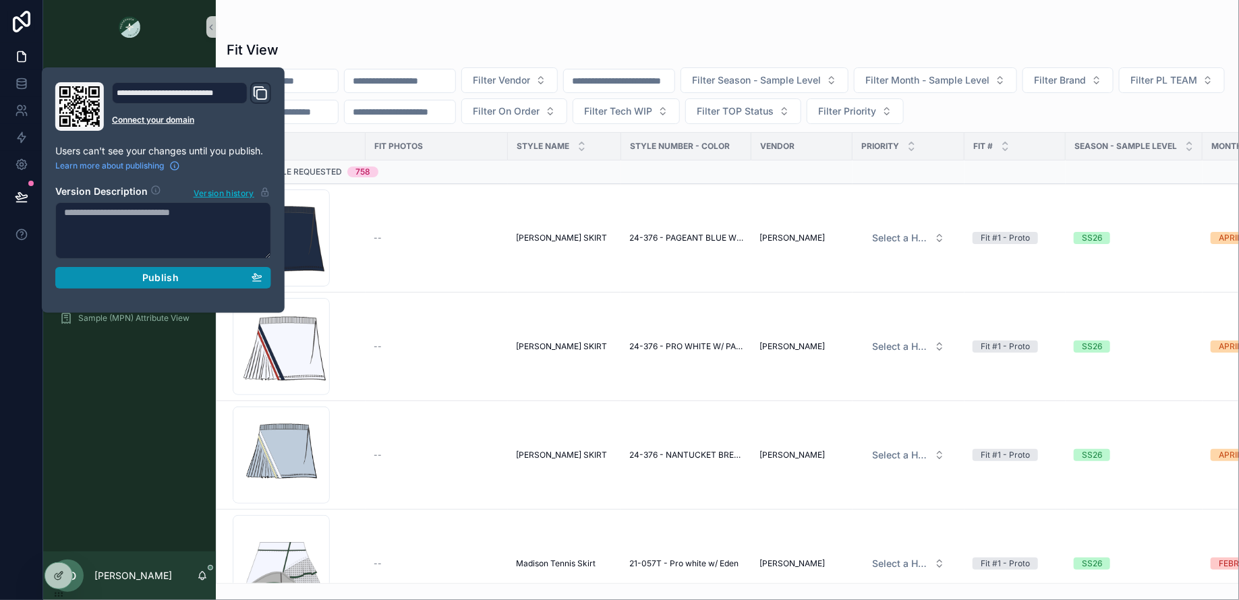
click at [179, 281] on div "Publish" at bounding box center [163, 278] width 198 height 12
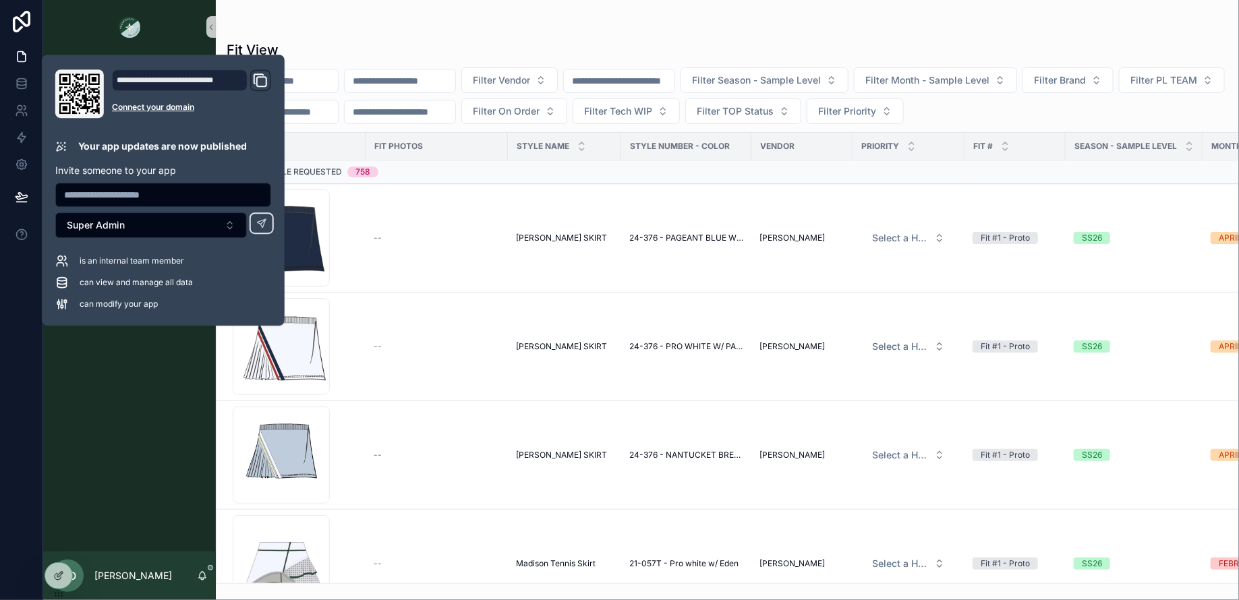
click at [1124, 109] on div "Filter Vendor Filter Season - Sample Level Filter Month - Sample Level Filter B…" at bounding box center [727, 95] width 1023 height 57
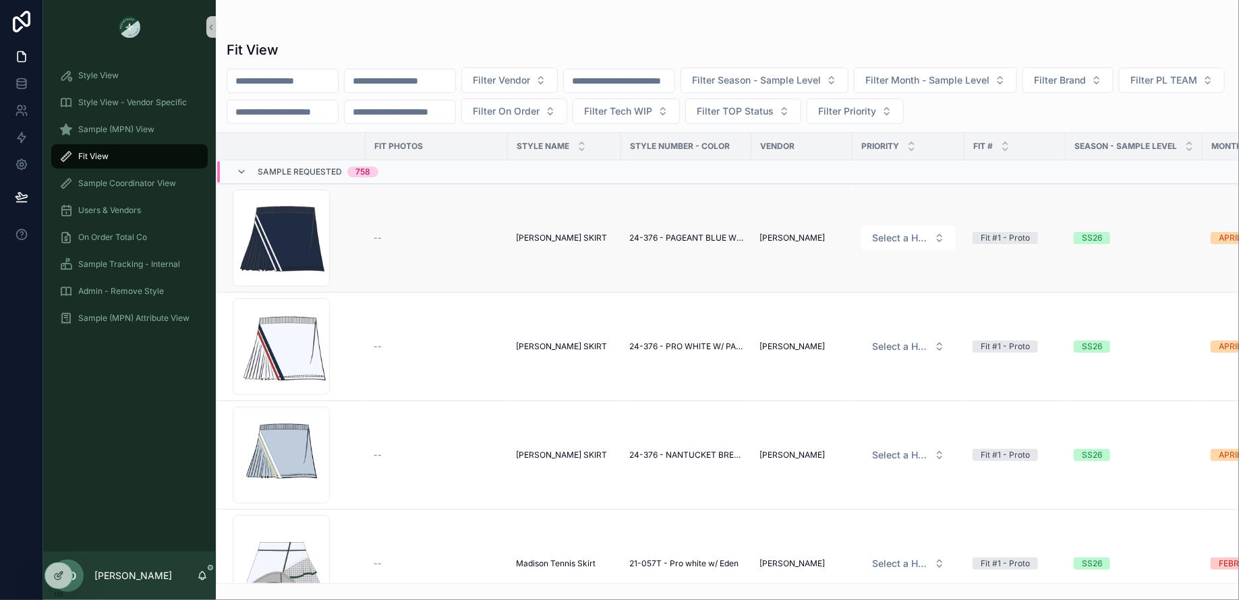
click at [546, 237] on span "[PERSON_NAME] SKIRT" at bounding box center [561, 238] width 91 height 11
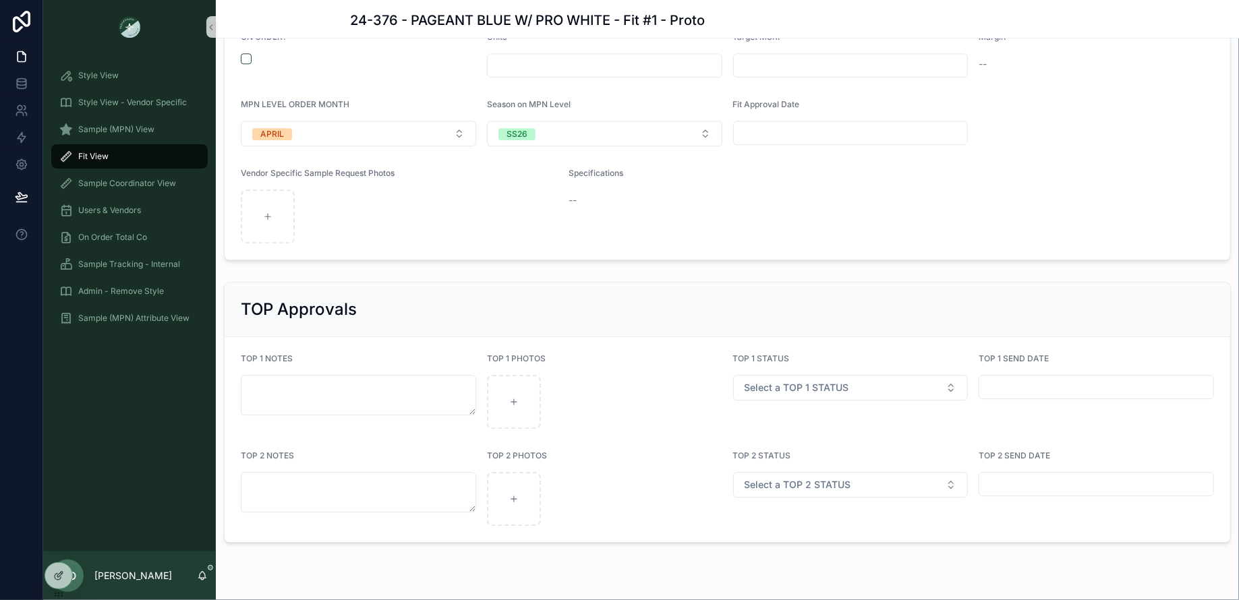
scroll to position [1572, 0]
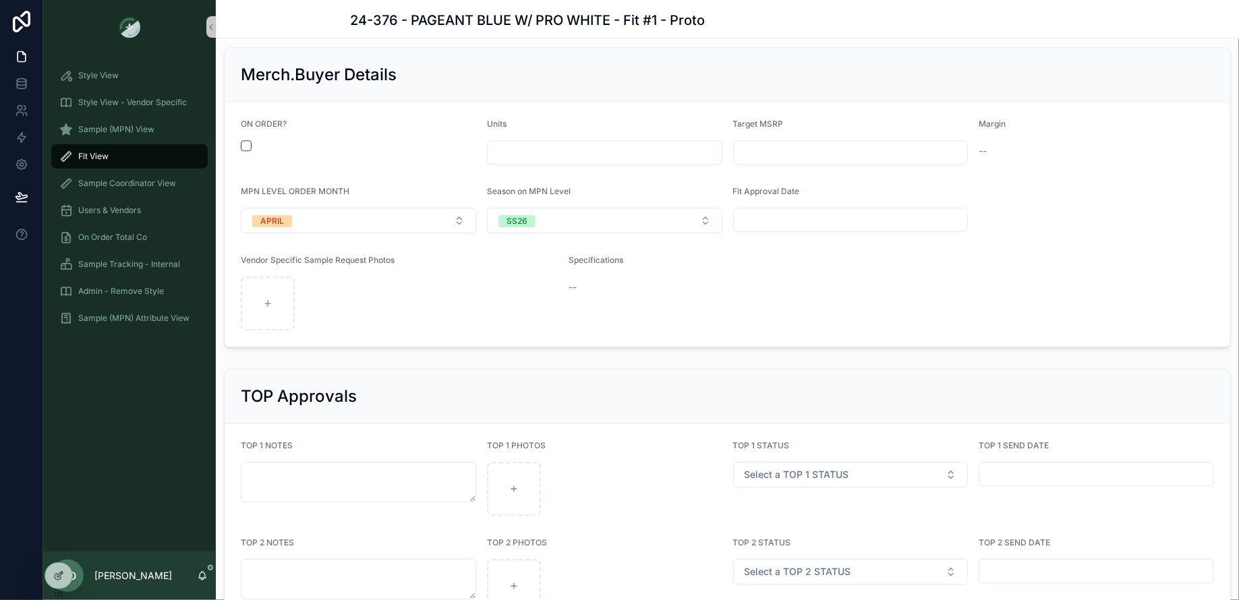
click at [810, 208] on div "scrollable content" at bounding box center [850, 220] width 235 height 24
click at [796, 210] on input "scrollable content" at bounding box center [851, 219] width 234 height 19
click at [1059, 216] on form "ON ORDER? Units Target MSRP Margin -- MPN LEVEL ORDER MONTH APRIL Season on MPN…" at bounding box center [727, 225] width 1005 height 244
drag, startPoint x: 120, startPoint y: 193, endPoint x: 113, endPoint y: 260, distance: 67.2
click at [120, 193] on div "Sample Coordinator View" at bounding box center [129, 184] width 140 height 22
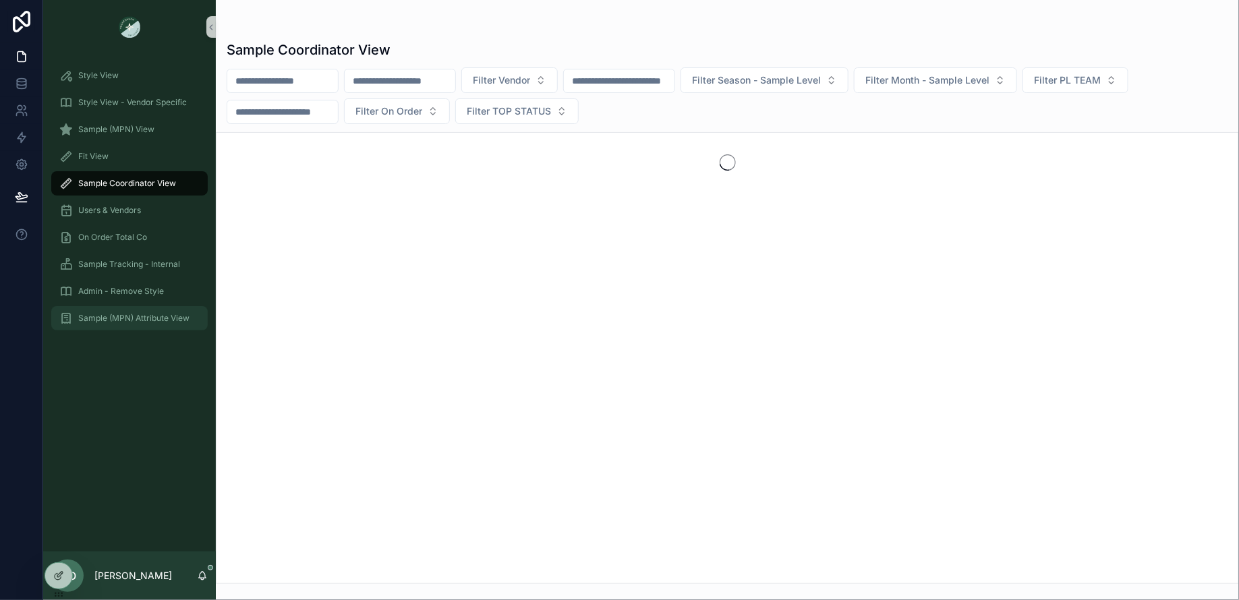
click at [108, 322] on span "Sample (MPN) Attribute View" at bounding box center [133, 318] width 111 height 11
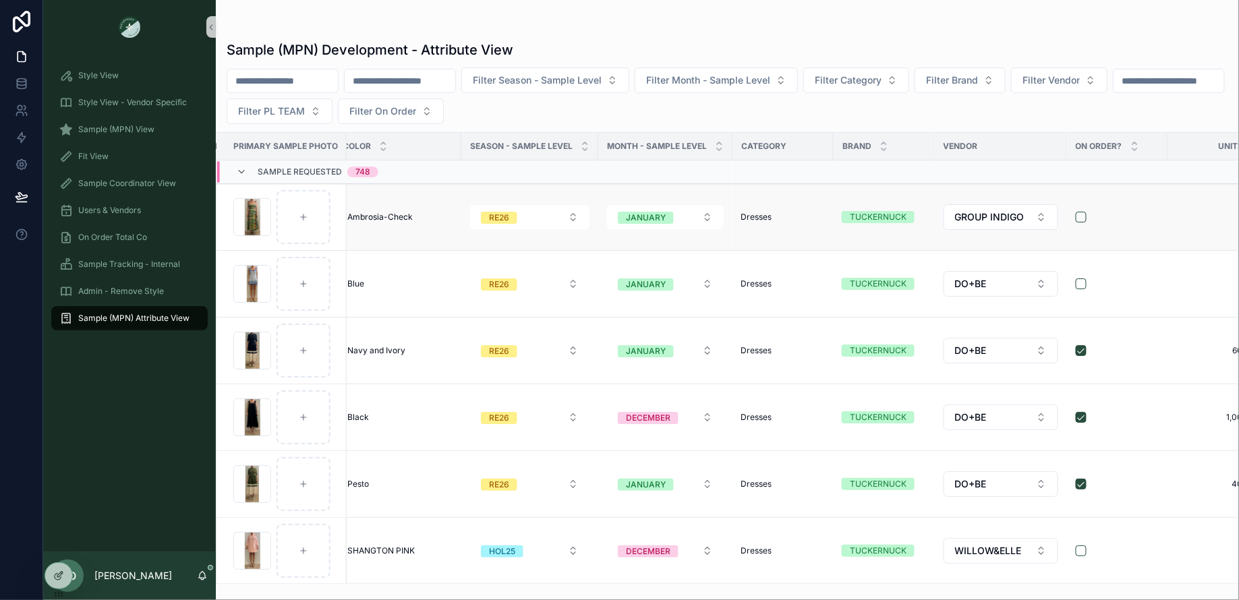
scroll to position [0, 430]
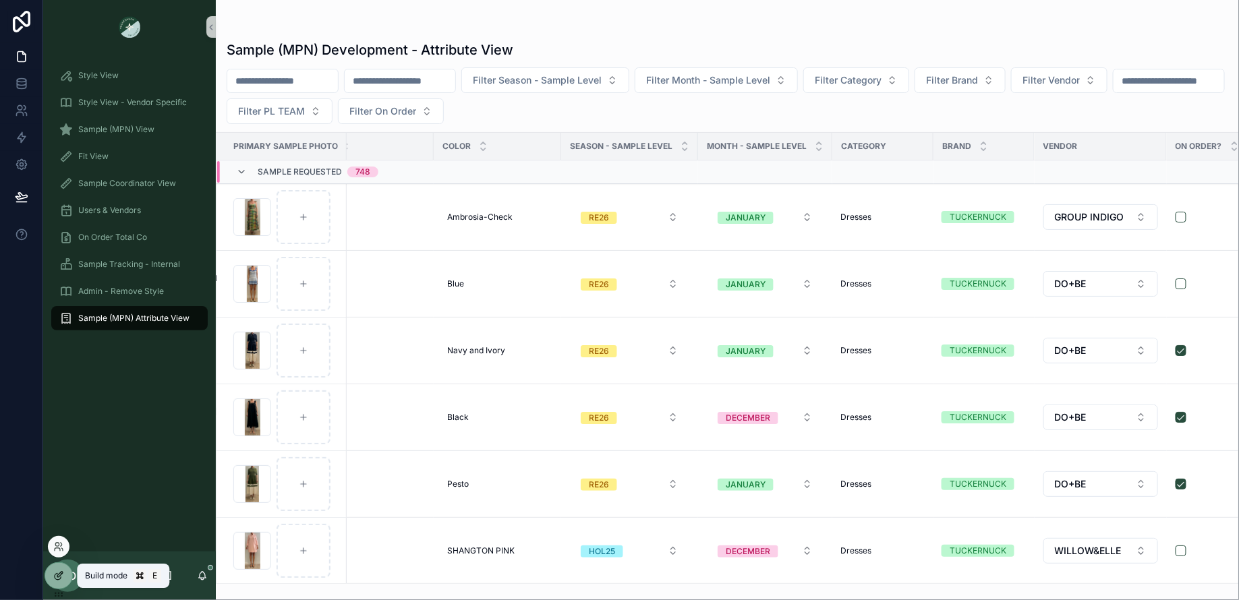
click at [52, 573] on div at bounding box center [58, 576] width 27 height 26
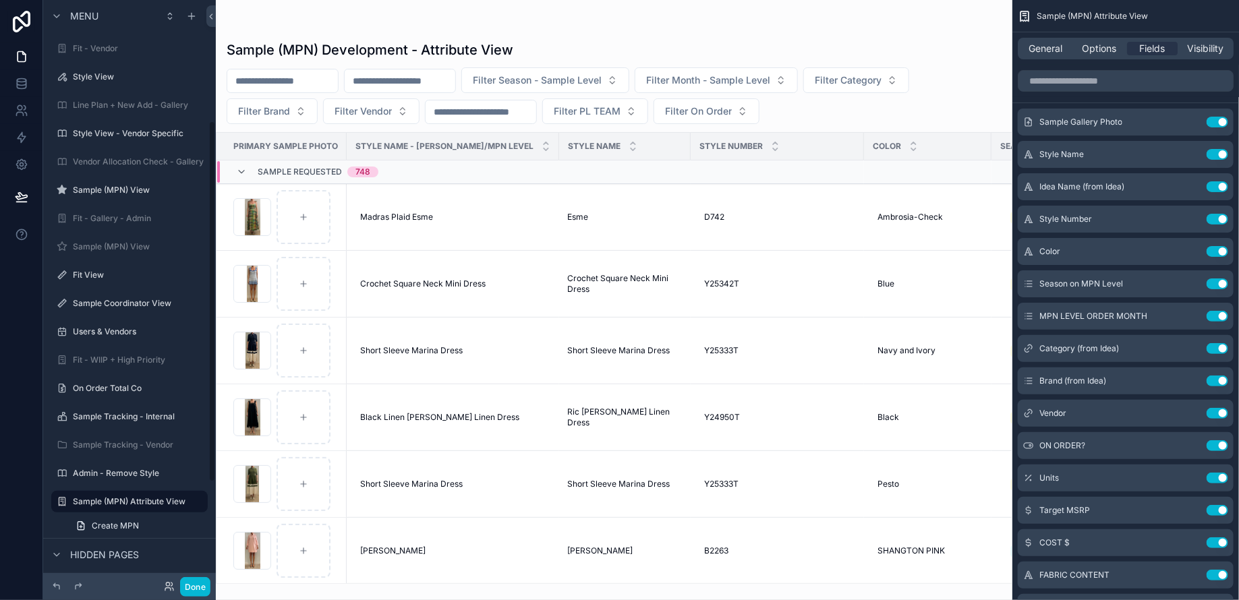
scroll to position [194, 0]
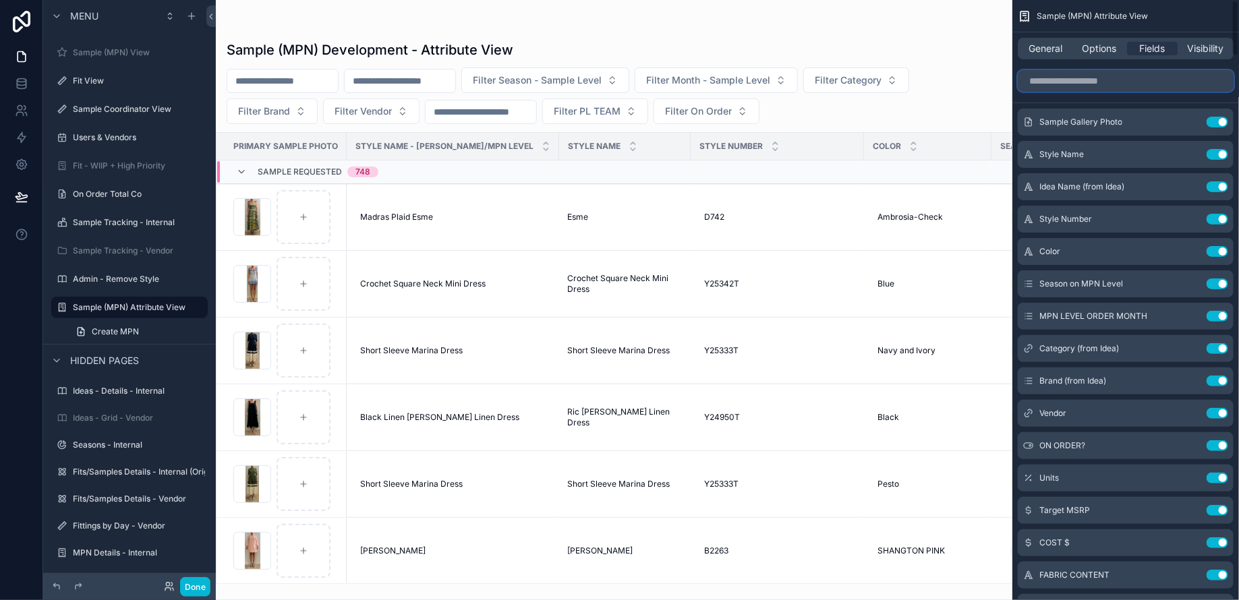
click at [1070, 76] on input "scrollable content" at bounding box center [1126, 81] width 216 height 22
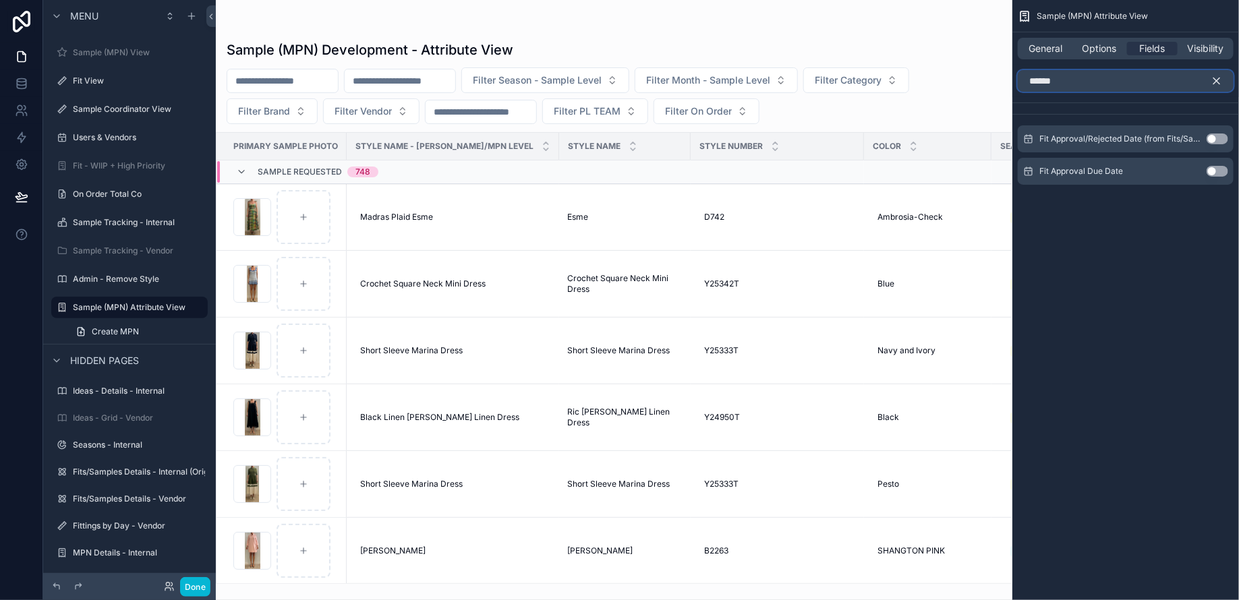
type input "******"
drag, startPoint x: 1219, startPoint y: 171, endPoint x: 1225, endPoint y: 79, distance: 92.5
click at [1219, 171] on button "Use setting" at bounding box center [1217, 171] width 22 height 11
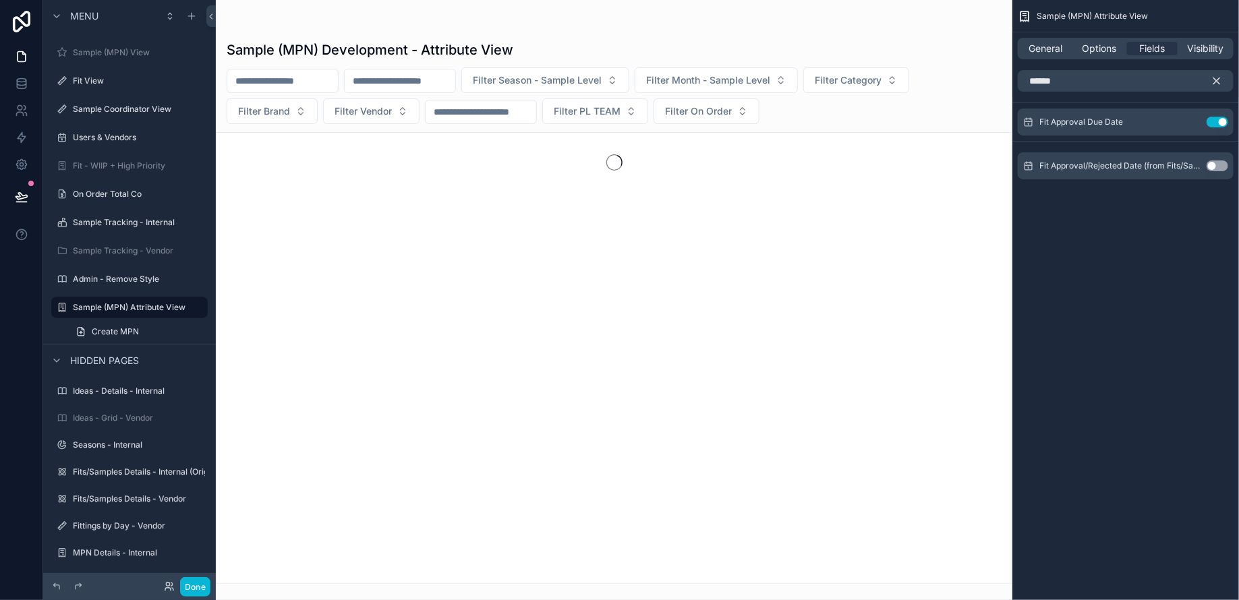
click at [1221, 80] on icon "scrollable content" at bounding box center [1216, 81] width 12 height 12
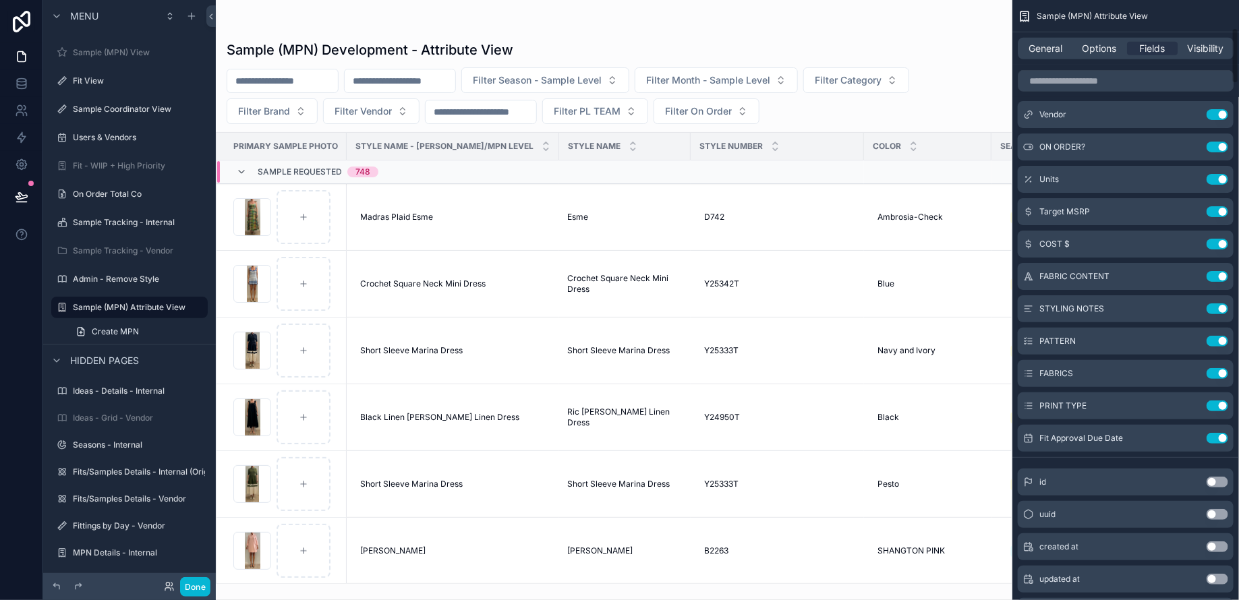
scroll to position [300, 0]
click at [198, 587] on button "Done" at bounding box center [195, 587] width 30 height 20
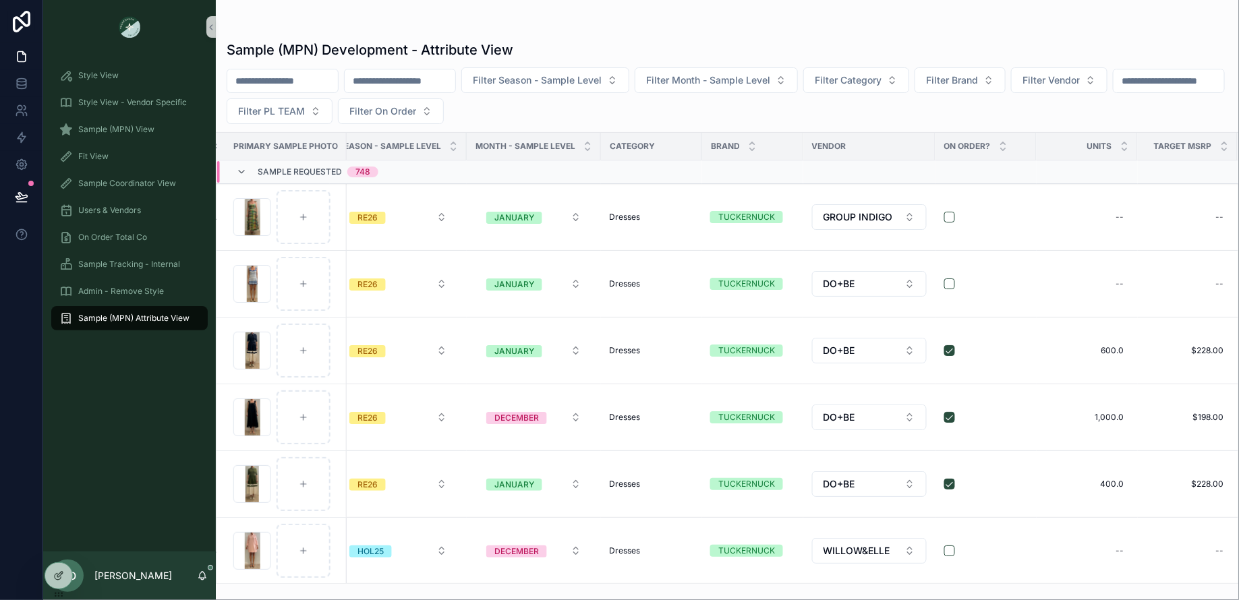
scroll to position [0, 606]
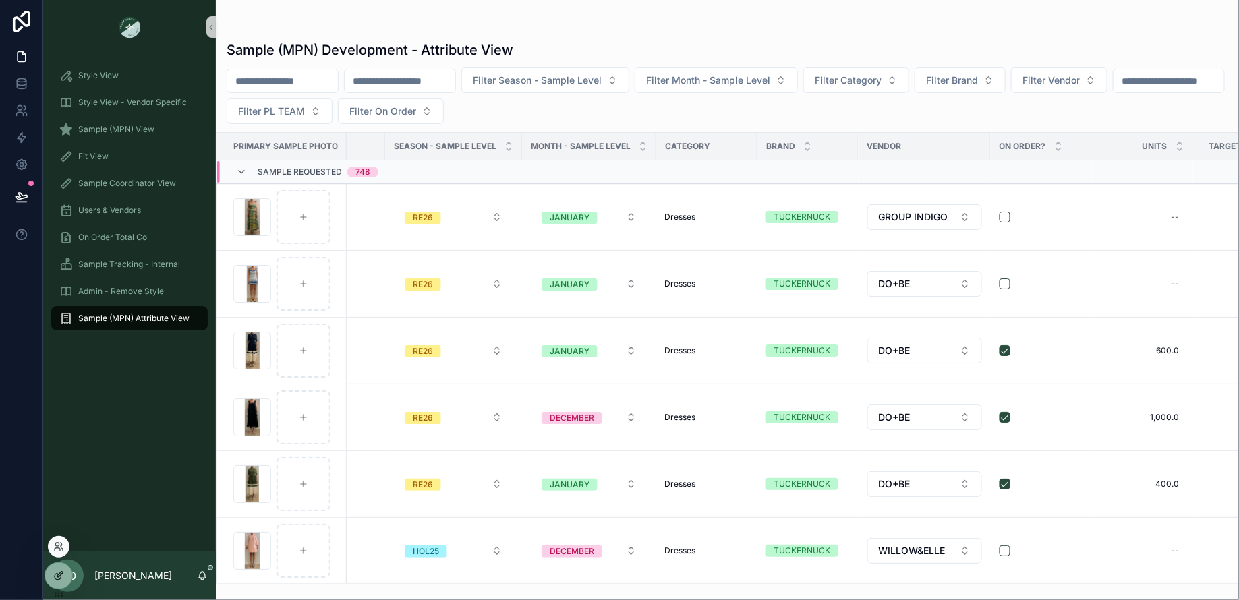
click at [59, 576] on icon at bounding box center [59, 574] width 5 height 5
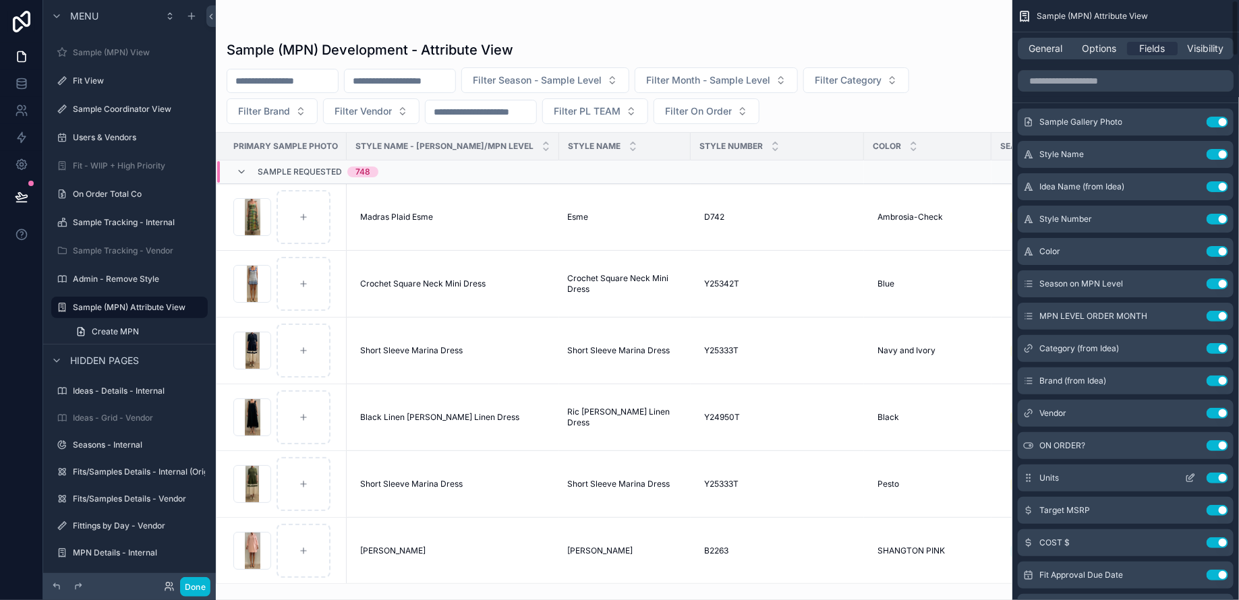
scroll to position [20, 0]
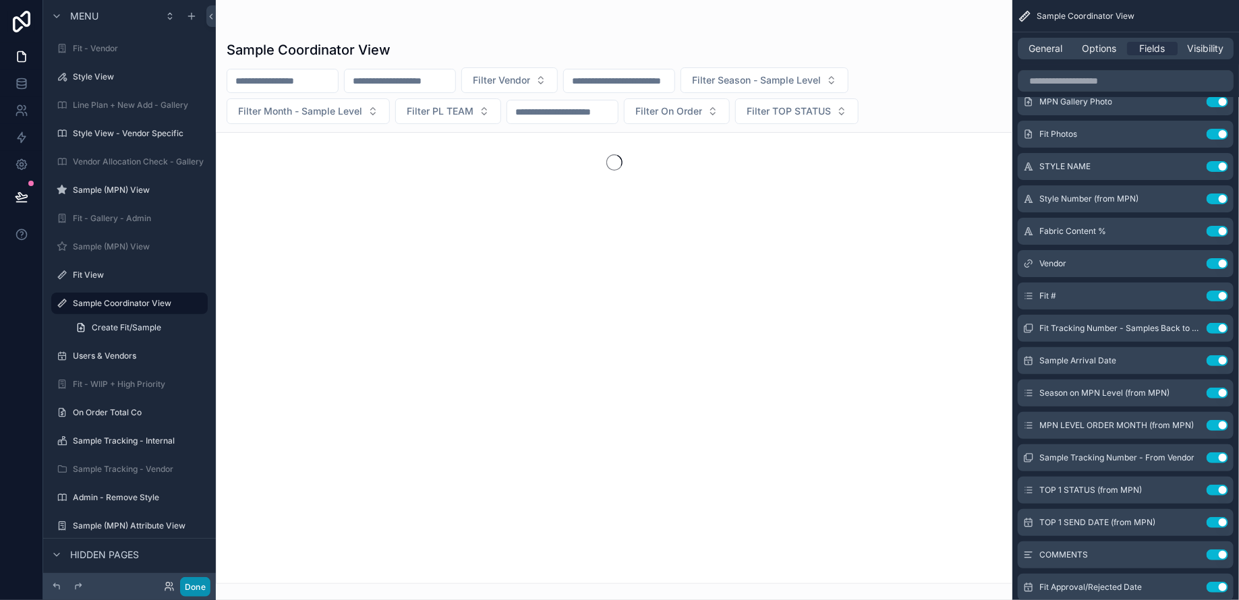
click at [197, 583] on button "Done" at bounding box center [195, 587] width 30 height 20
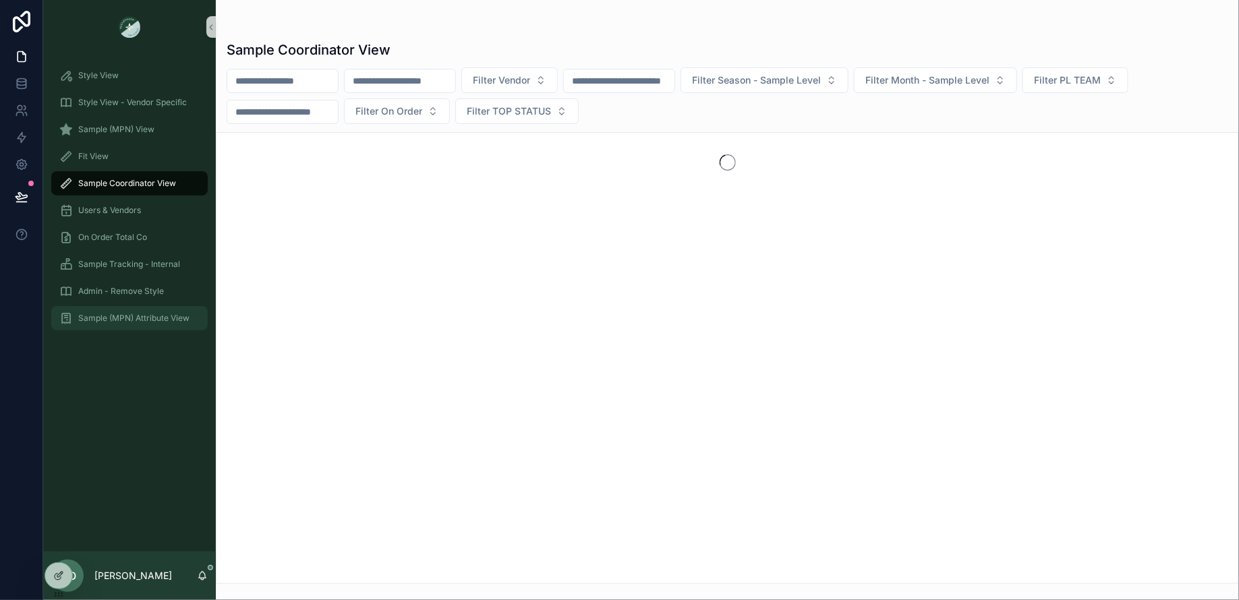
click at [115, 314] on span "Sample (MPN) Attribute View" at bounding box center [133, 318] width 111 height 11
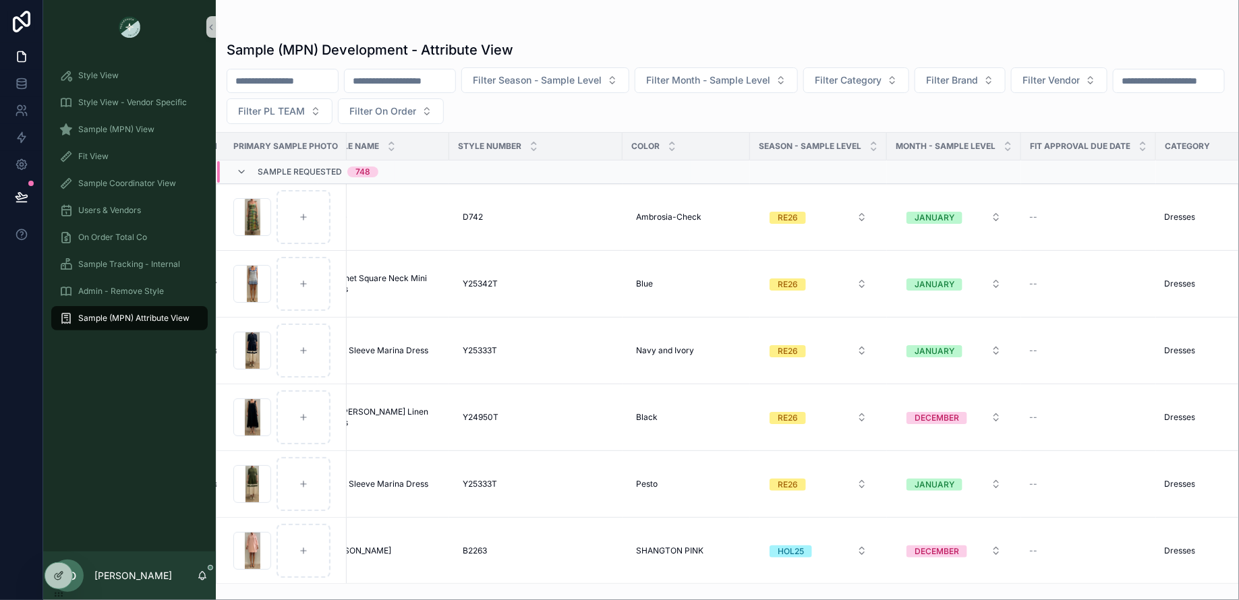
scroll to position [0, 258]
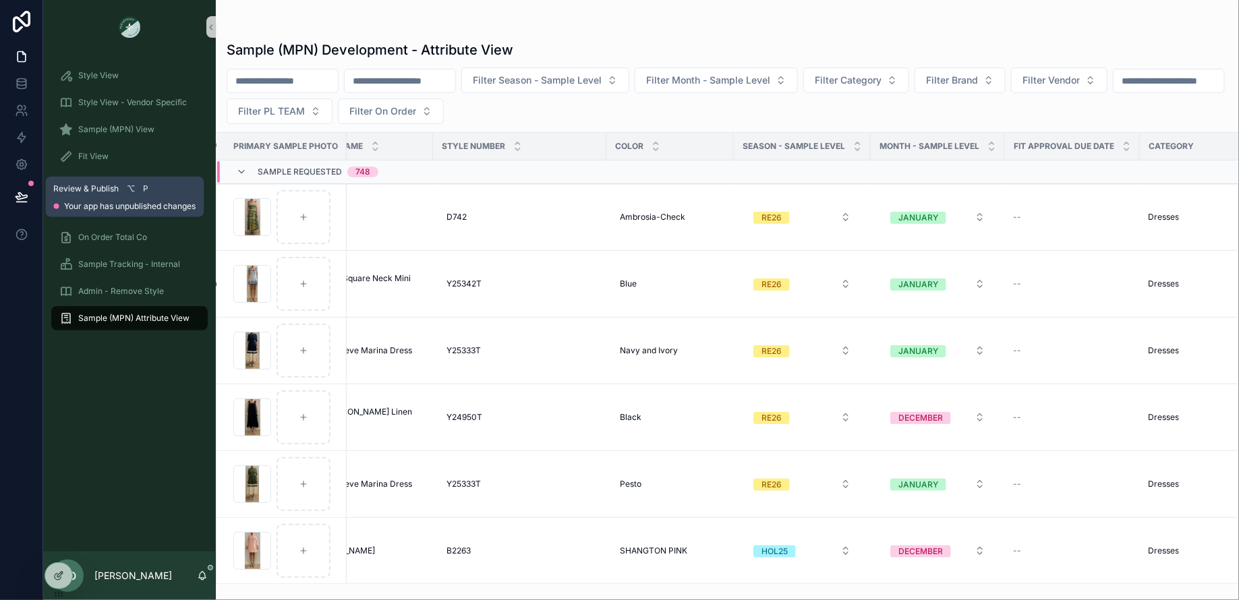
click at [16, 198] on icon at bounding box center [21, 196] width 13 height 13
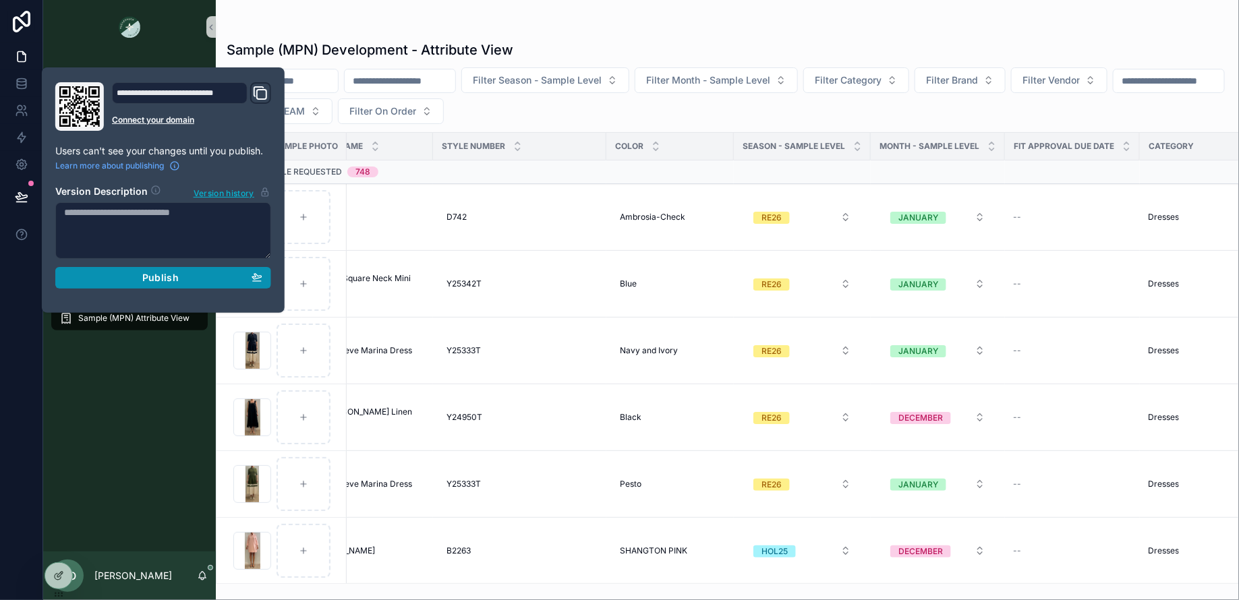
click at [119, 274] on div "Publish" at bounding box center [163, 278] width 198 height 12
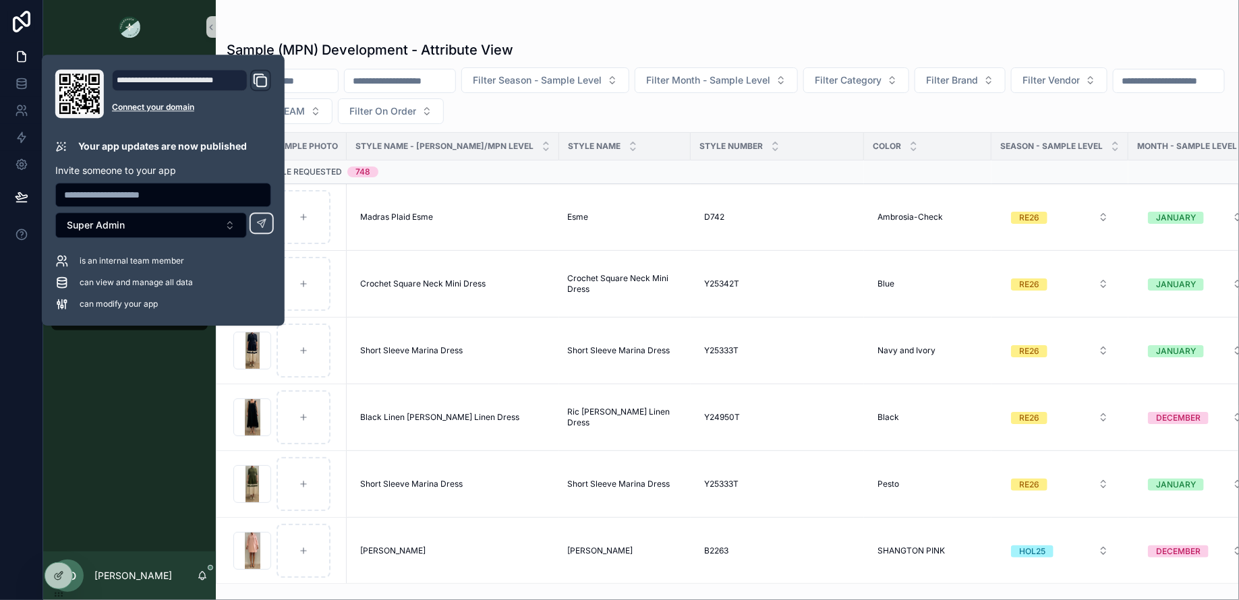
click at [456, 15] on div "Sample (MPN) Development - Attribute View Filter Season - Sample Level Filter M…" at bounding box center [727, 292] width 1023 height 584
